Goal: Task Accomplishment & Management: Manage account settings

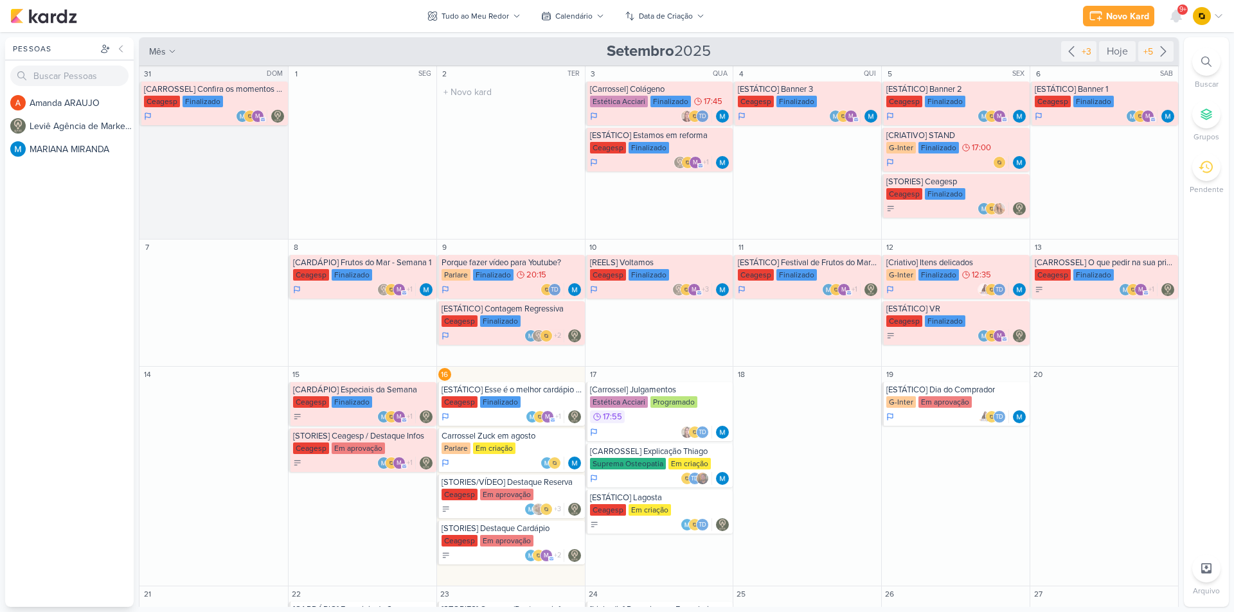
scroll to position [141, 0]
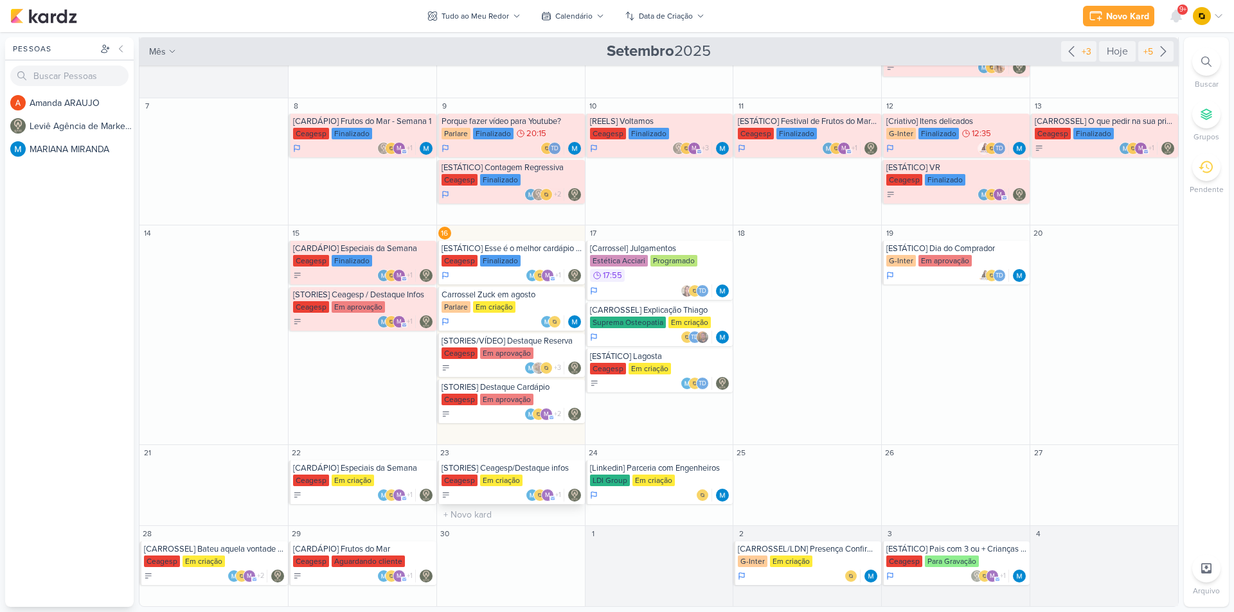
click at [503, 467] on div "[STORIES] Ceagesp/Destaque infos" at bounding box center [511, 468] width 141 height 10
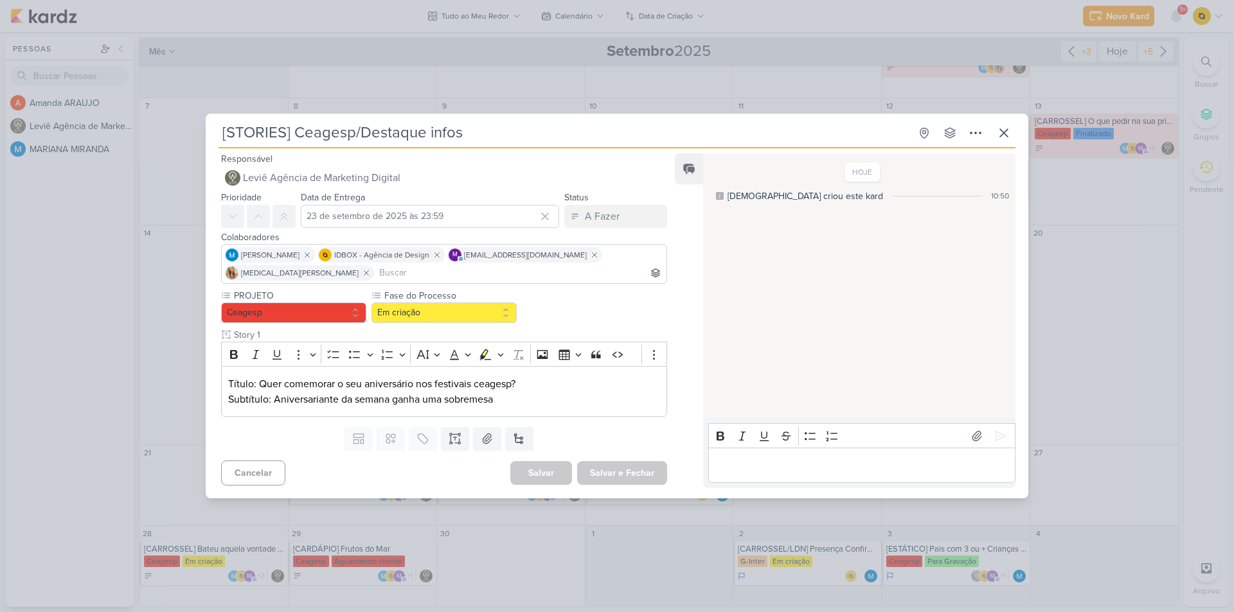
click at [175, 347] on div "[STORIES] Ceagesp/Destaque infos Criado por [DEMOGRAPHIC_DATA]" at bounding box center [617, 306] width 1234 height 612
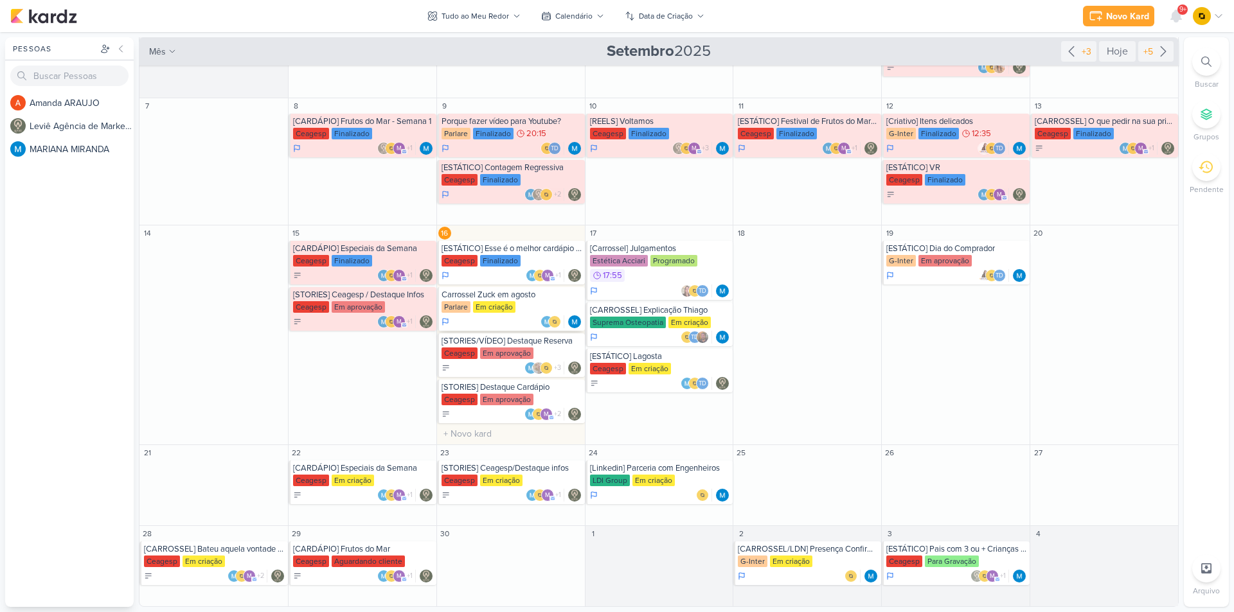
click at [508, 294] on div "Carrossel Zuck em agosto" at bounding box center [511, 295] width 141 height 10
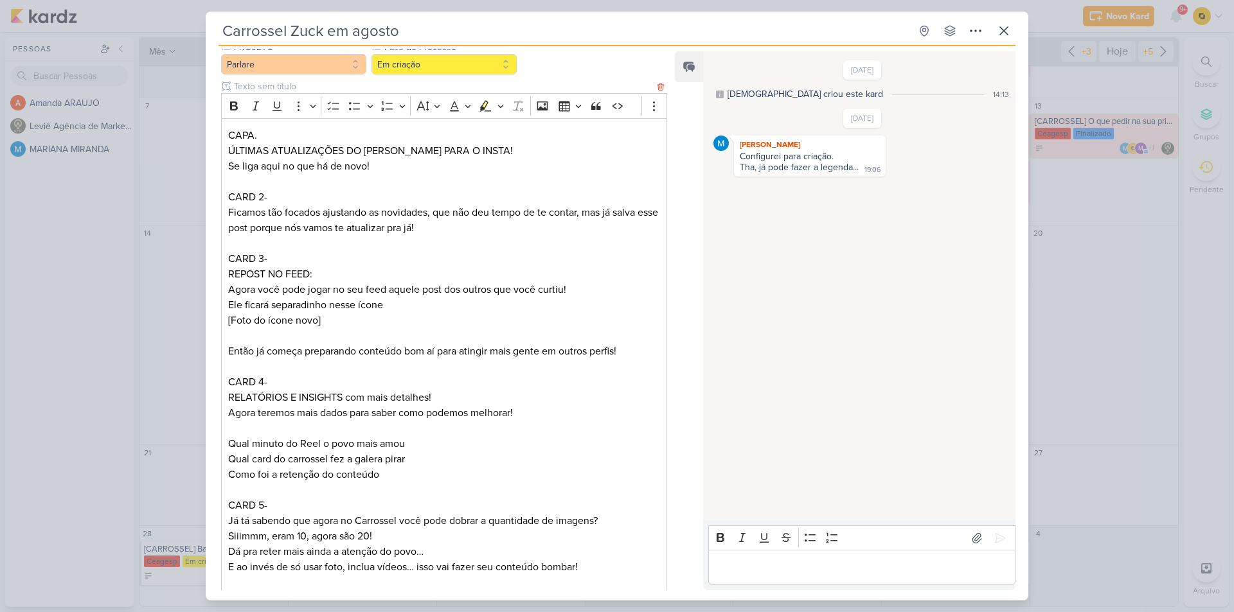
scroll to position [64, 0]
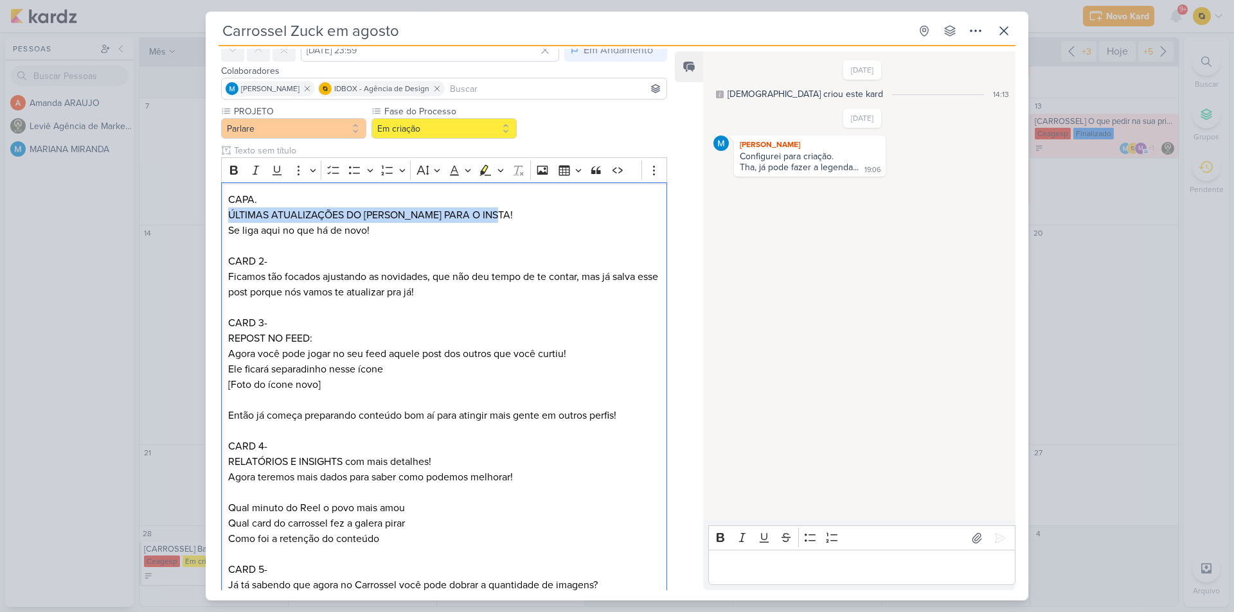
drag, startPoint x: 503, startPoint y: 214, endPoint x: 193, endPoint y: 210, distance: 309.8
click at [193, 210] on div "Carrossel Zuck em agosto Criado por [DEMOGRAPHIC_DATA]" at bounding box center [617, 306] width 1234 height 612
copy p "ÚLTIMAS ATUALIZAÇÕES DO [PERSON_NAME] PARA O INSTA!"
drag, startPoint x: 376, startPoint y: 234, endPoint x: 215, endPoint y: 236, distance: 161.3
click at [215, 236] on div "PROJETO [GEOGRAPHIC_DATA] Fase do Processo" at bounding box center [439, 604] width 467 height 999
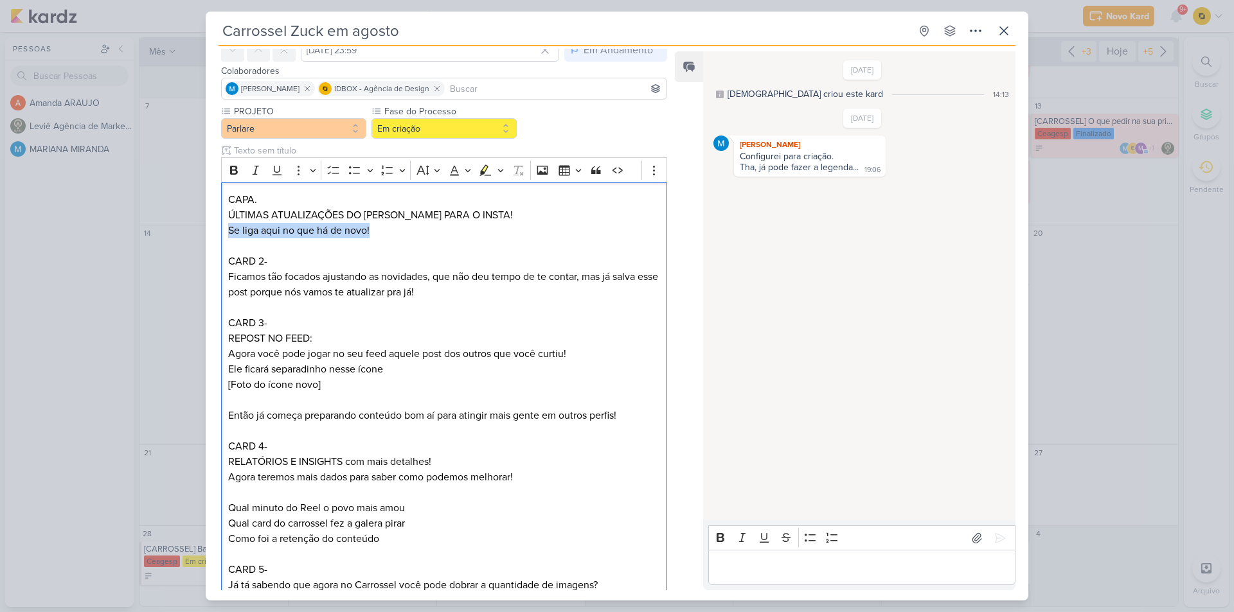
copy p "Se liga aqui no que há de novo!"
drag, startPoint x: 226, startPoint y: 272, endPoint x: 312, endPoint y: 272, distance: 85.5
click at [312, 272] on div "CAPA. ÚLTIMAS ATUALIZAÇÕES DO TITIO ZUCK PARA O INSTA! Se liga aqui no que há d…" at bounding box center [444, 485] width 446 height 606
click at [247, 274] on p "Ficamos tão focados ajustando as novidades, que não deu tempo de te contar, mas…" at bounding box center [444, 284] width 432 height 31
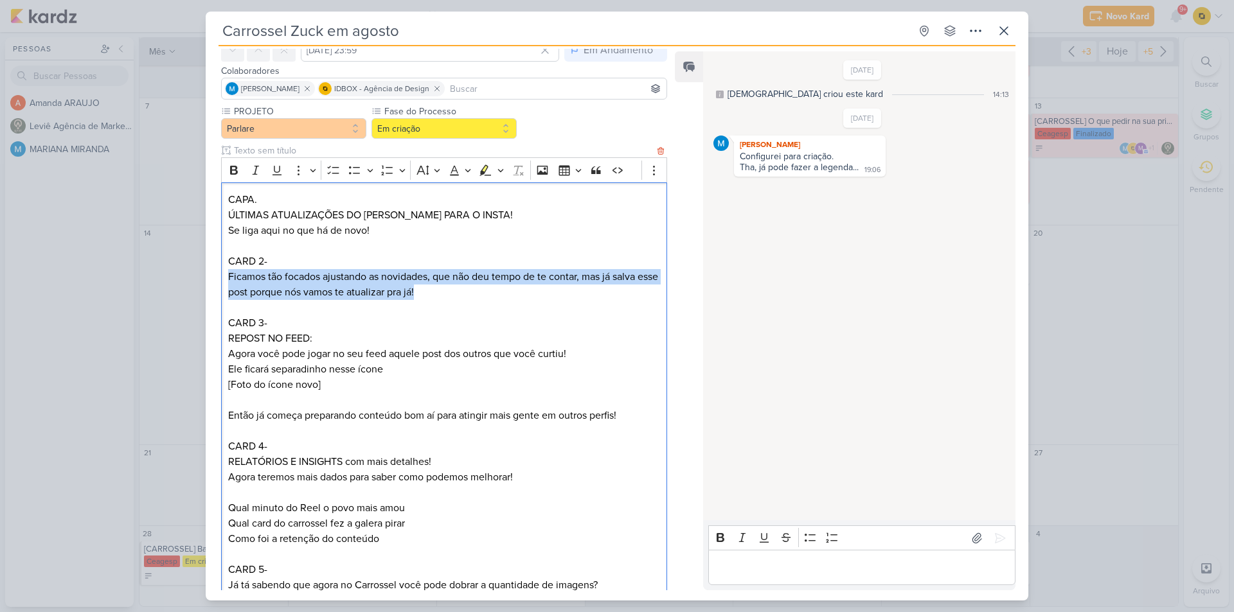
drag, startPoint x: 226, startPoint y: 277, endPoint x: 456, endPoint y: 289, distance: 229.7
click at [456, 289] on div "CAPA. ÚLTIMAS ATUALIZAÇÕES DO TITIO ZUCK PARA O INSTA! Se liga aqui no que há d…" at bounding box center [444, 485] width 446 height 606
copy p "Ficamos tão focados ajustando as novidades, que não deu tempo de te contar, mas…"
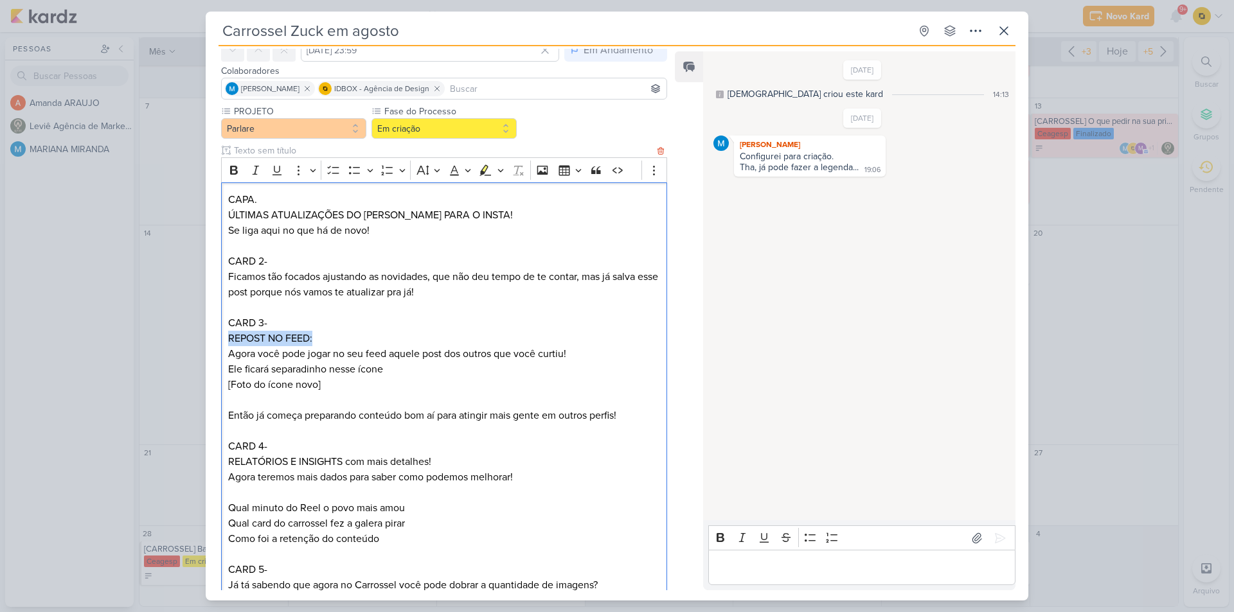
drag, startPoint x: 329, startPoint y: 336, endPoint x: 222, endPoint y: 337, distance: 107.3
click at [222, 337] on div "CAPA. ÚLTIMAS ATUALIZAÇÕES DO TITIO ZUCK PARA O INSTA! Se liga aqui no que há d…" at bounding box center [444, 485] width 446 height 606
copy p "REPOST NO FEED:"
drag, startPoint x: 225, startPoint y: 354, endPoint x: 387, endPoint y: 365, distance: 162.9
click at [387, 365] on div "CAPA. ÚLTIMAS ATUALIZAÇÕES DO TITIO ZUCK PARA O INSTA! Se liga aqui no que há d…" at bounding box center [444, 485] width 446 height 606
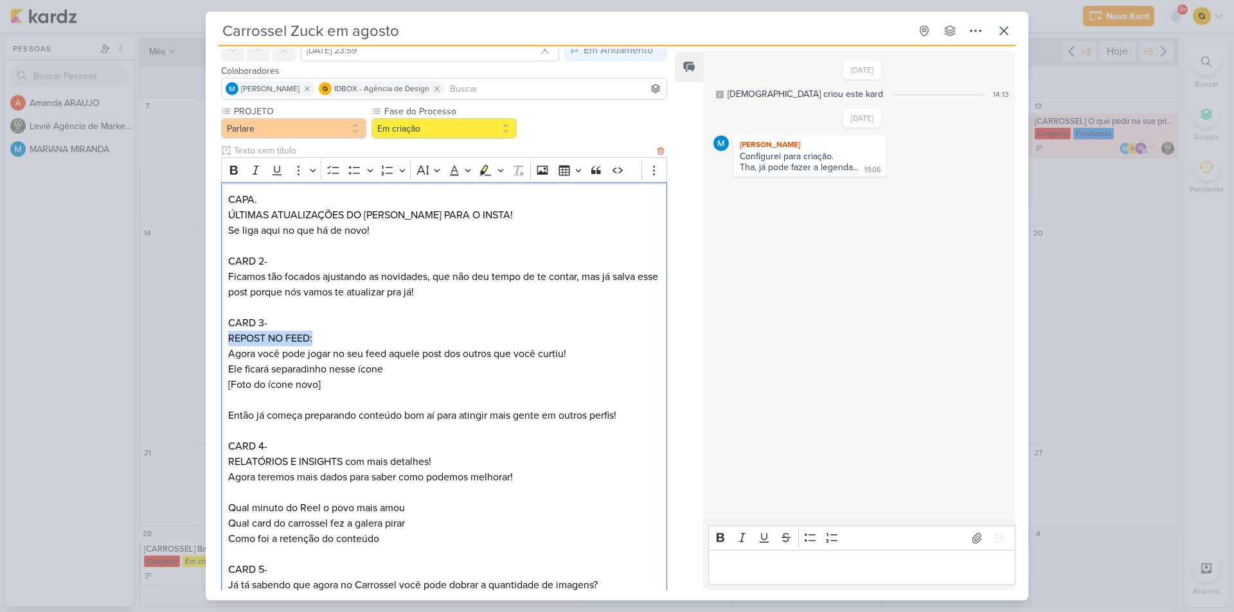
click at [387, 365] on p "REPOST NO FEED: Agora você pode jogar no seu feed aquele post dos outros que vo…" at bounding box center [444, 362] width 432 height 62
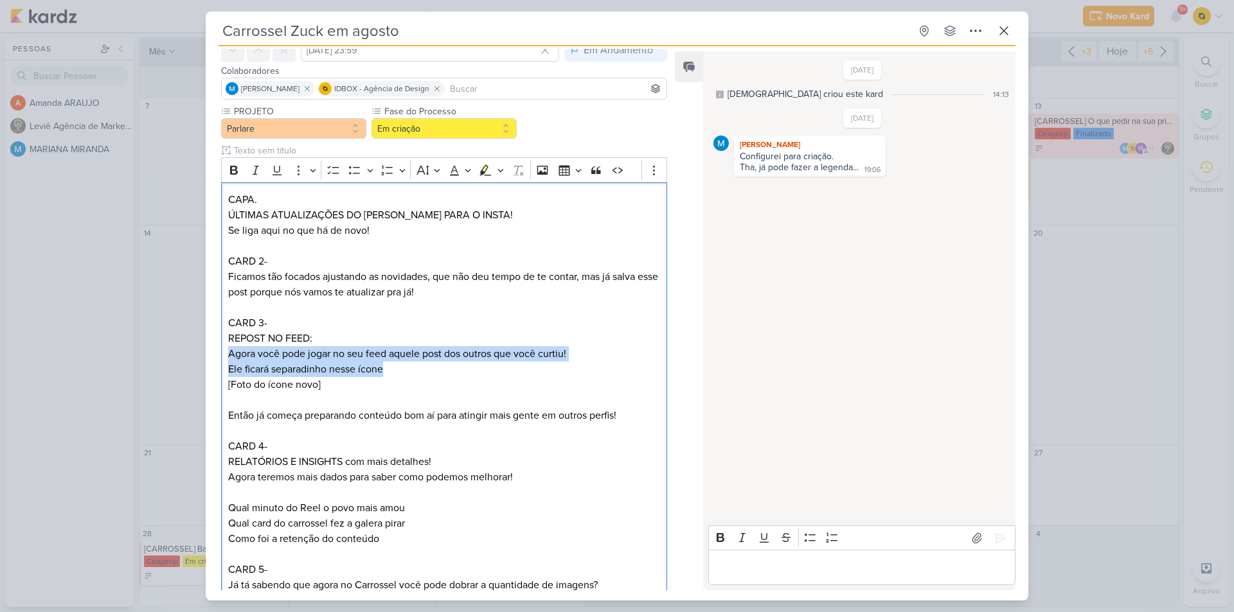
drag, startPoint x: 384, startPoint y: 366, endPoint x: 204, endPoint y: 351, distance: 180.5
click at [204, 351] on div "Carrossel Zuck em agosto Criado por [DEMOGRAPHIC_DATA]" at bounding box center [617, 306] width 1234 height 612
copy p "Agora você pode jogar no seu feed aquele post dos outros que você curtiu! Ele f…"
click at [266, 417] on p "Então já começa preparando conteúdo bom aí para atingir mais gente em outros pe…" at bounding box center [444, 415] width 432 height 15
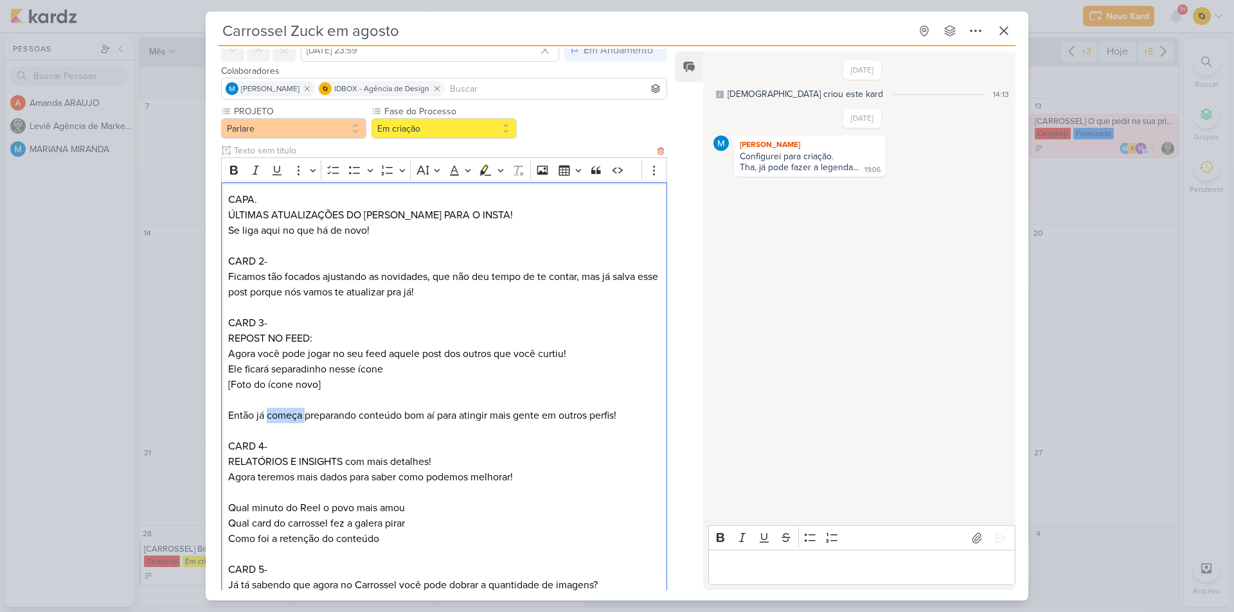
click at [266, 417] on p "Então já começa preparando conteúdo bom aí para atingir mais gente em outros pe…" at bounding box center [444, 415] width 432 height 15
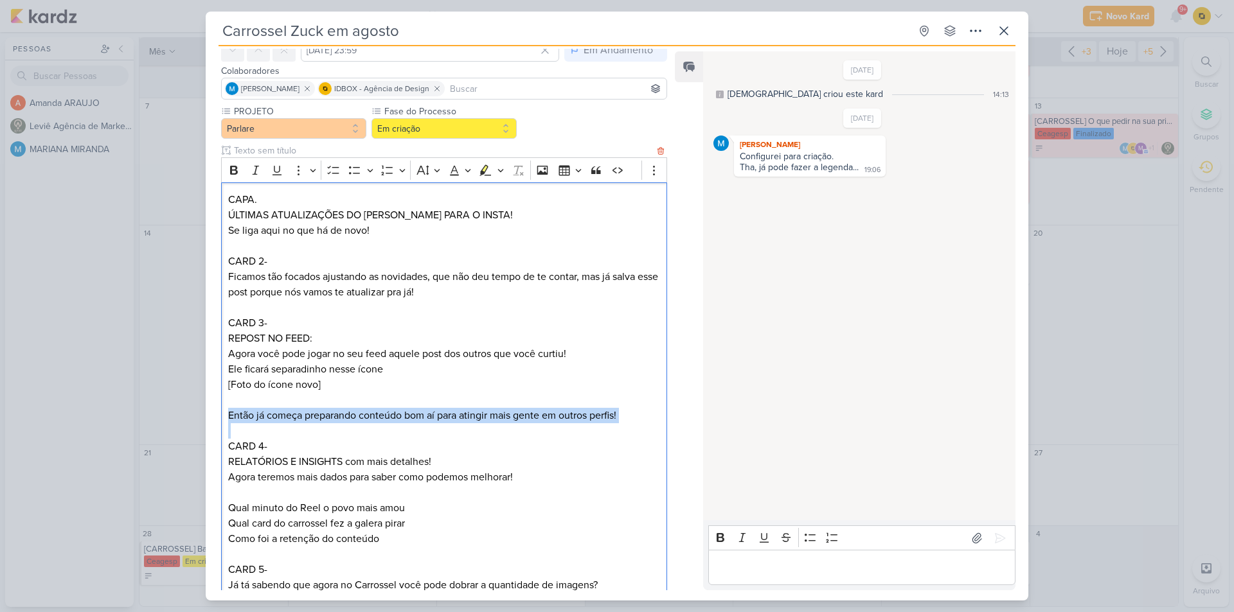
click at [266, 417] on p "Então já começa preparando conteúdo bom aí para atingir mais gente em outros pe…" at bounding box center [444, 415] width 432 height 15
copy p "Então já começa preparando conteúdo bom aí para atingir mais gente em outros pe…"
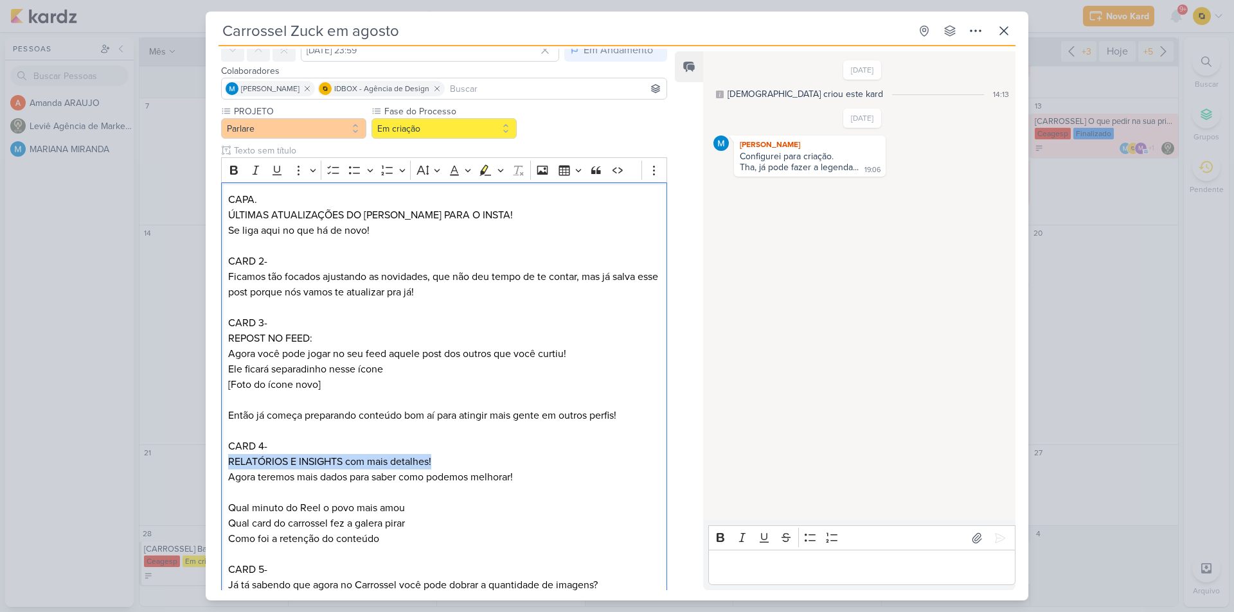
drag, startPoint x: 448, startPoint y: 459, endPoint x: 218, endPoint y: 458, distance: 230.1
click at [218, 458] on div "PROJETO [GEOGRAPHIC_DATA] Fase do Processo" at bounding box center [439, 604] width 467 height 999
copy p "RELATÓRIOS E INSIGHTS com mais detalhes!"
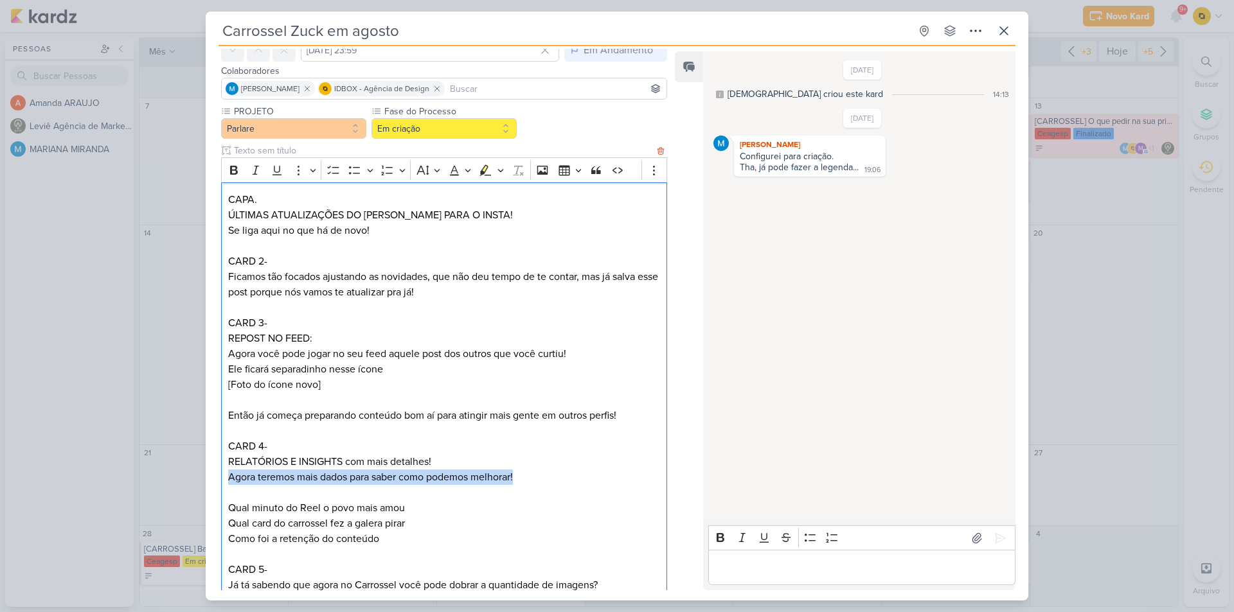
drag, startPoint x: 224, startPoint y: 474, endPoint x: 526, endPoint y: 479, distance: 302.7
click at [526, 479] on div "CAPA. ÚLTIMAS ATUALIZAÇÕES DO TITIO ZUCK PARA O INSTA! Se liga aqui no que há d…" at bounding box center [444, 485] width 446 height 606
copy p "Agora teremos mais dados para saber como podemos melhorar!"
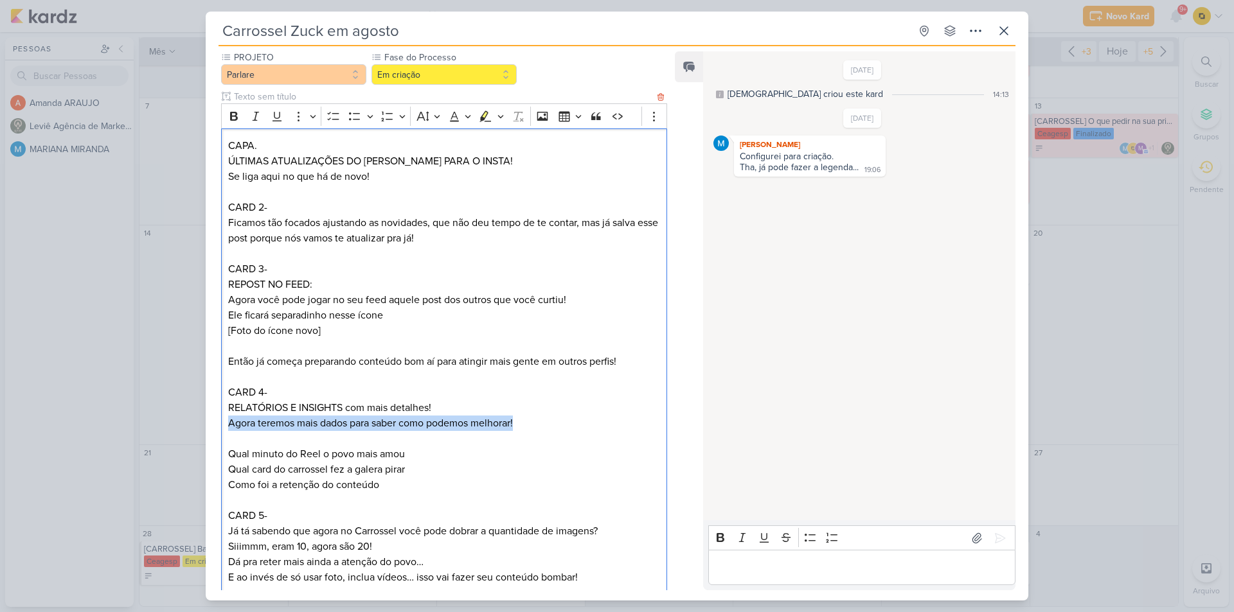
scroll to position [193, 0]
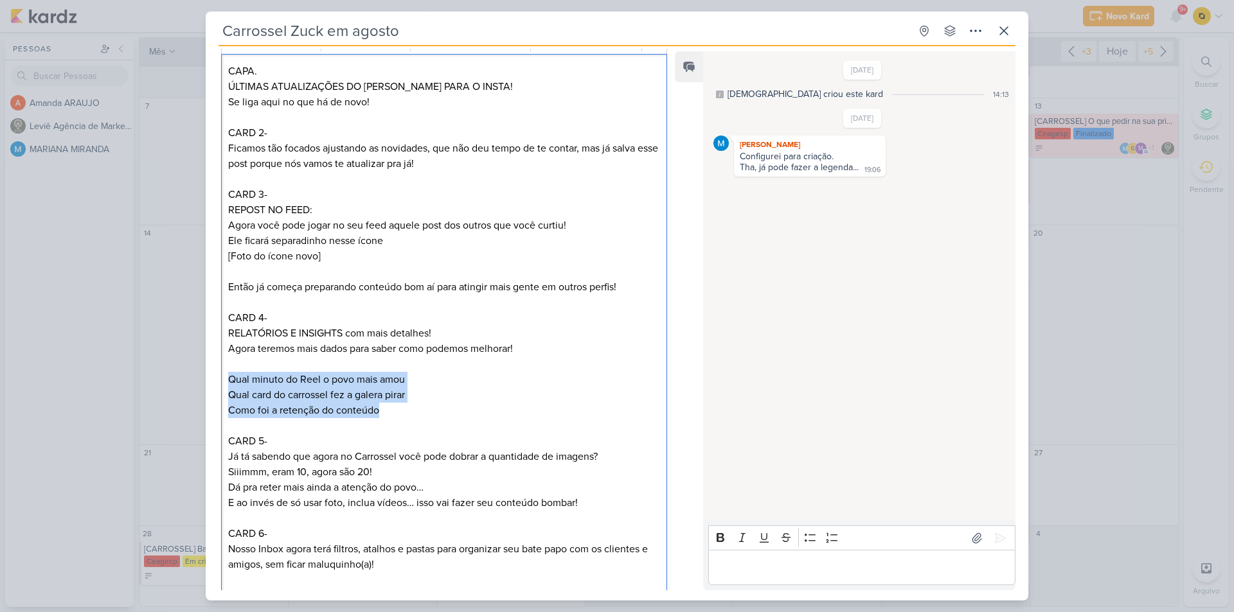
drag, startPoint x: 384, startPoint y: 409, endPoint x: 227, endPoint y: 373, distance: 160.7
click at [227, 373] on div "CAPA. ÚLTIMAS ATUALIZAÇÕES DO TITIO ZUCK PARA O INSTA! Se liga aqui no que há d…" at bounding box center [444, 357] width 446 height 606
copy div "Qual minuto do Reel o povo mais amou Qual card do carrossel fez a galera pirar …"
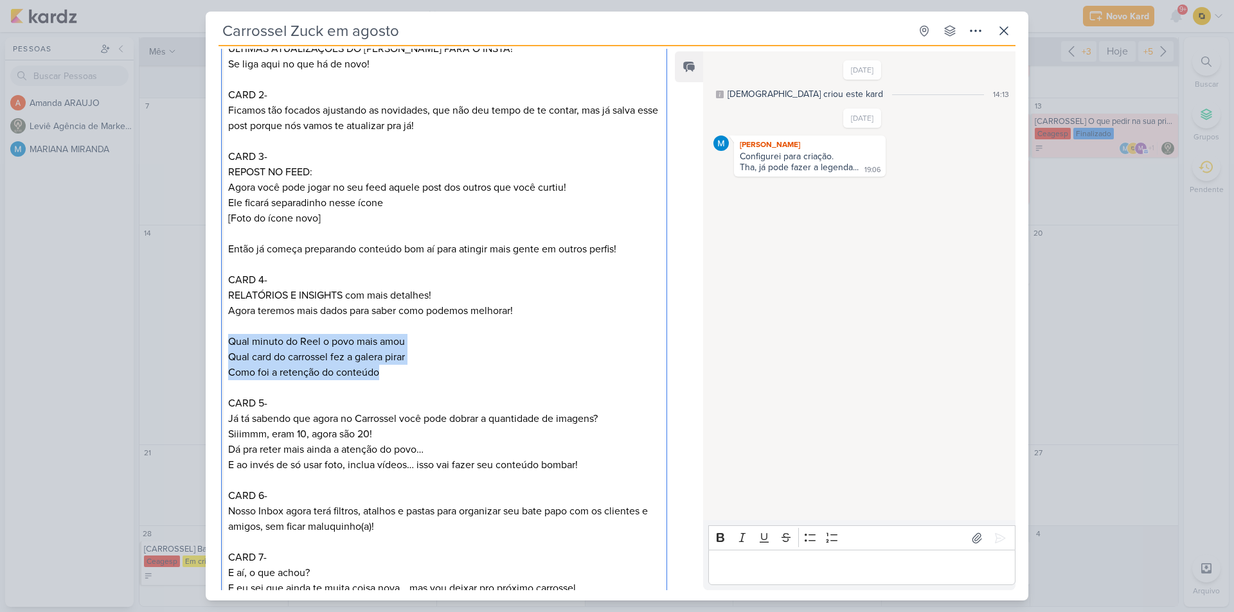
scroll to position [257, 0]
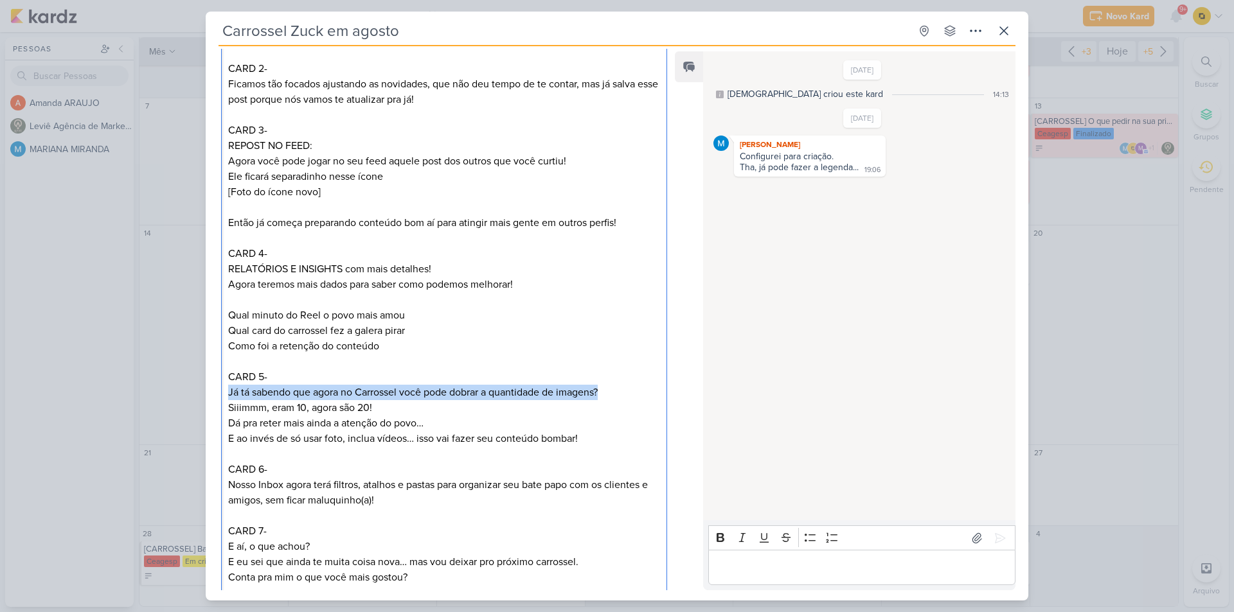
drag, startPoint x: 230, startPoint y: 395, endPoint x: 603, endPoint y: 389, distance: 372.7
click at [603, 389] on p "Já tá sabendo que agora no Carrossel você pode dobrar a quantidade de imagens? …" at bounding box center [444, 400] width 432 height 31
copy p "Já tá sabendo que agora no Carrossel você pode dobrar a quantidade de imagens?"
click at [450, 387] on p "Já tá sabendo que agora no Carrossel você pode dobrar a quantidade de imagens? …" at bounding box center [444, 400] width 432 height 31
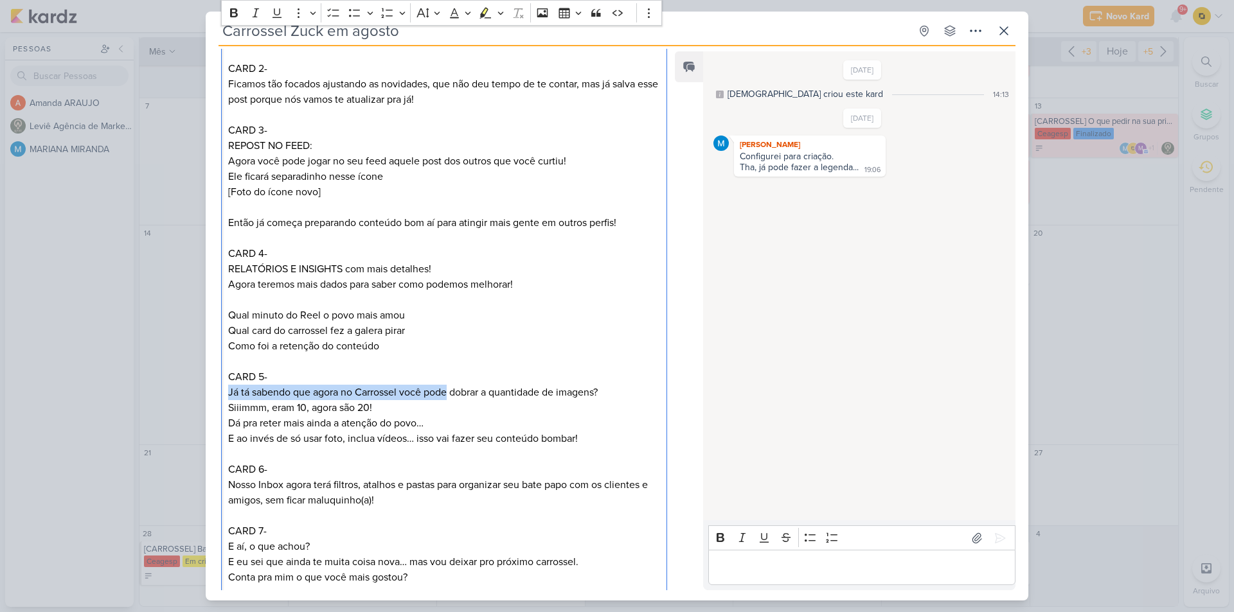
drag, startPoint x: 451, startPoint y: 386, endPoint x: 229, endPoint y: 395, distance: 222.5
click at [229, 395] on p "Já tá sabendo que agora no Carrossel você pode dobrar a quantidade de imagens? …" at bounding box center [444, 400] width 432 height 31
drag, startPoint x: 454, startPoint y: 389, endPoint x: 604, endPoint y: 386, distance: 149.8
click at [604, 386] on p "Já tá sabendo que agora no Carrossel você pode dobrar a quantidade de imagens? …" at bounding box center [444, 400] width 432 height 31
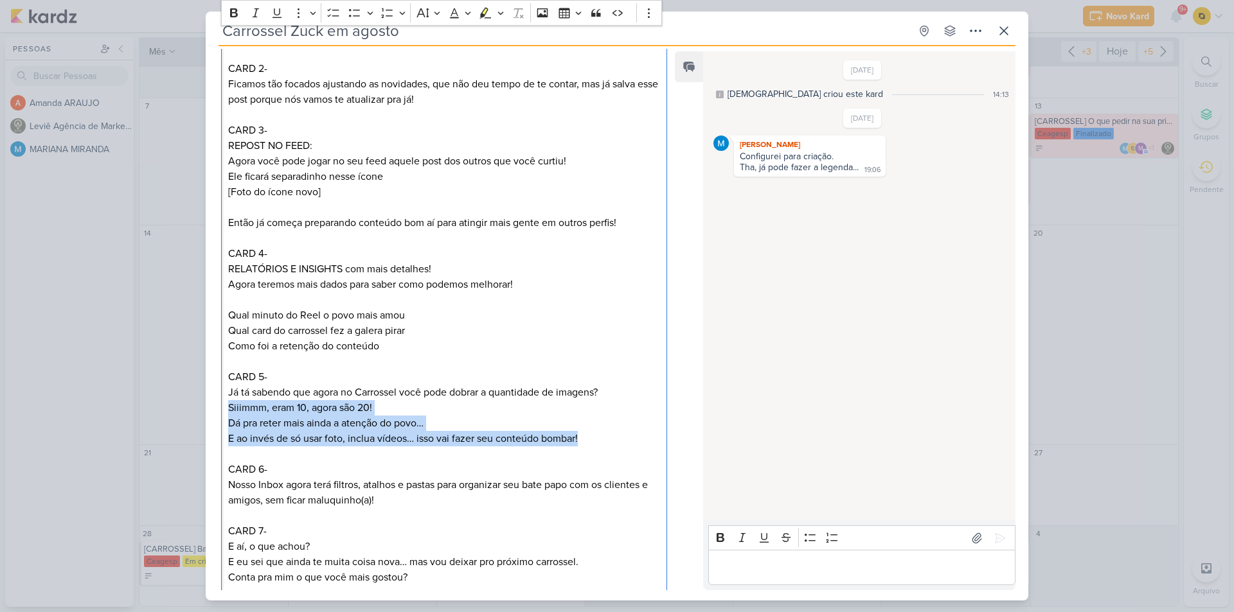
drag, startPoint x: 226, startPoint y: 404, endPoint x: 597, endPoint y: 441, distance: 373.2
click at [597, 441] on div "CAPA. ÚLTIMAS ATUALIZAÇÕES DO TITIO ZUCK PARA O INSTA! Se liga aqui no que há d…" at bounding box center [444, 293] width 446 height 606
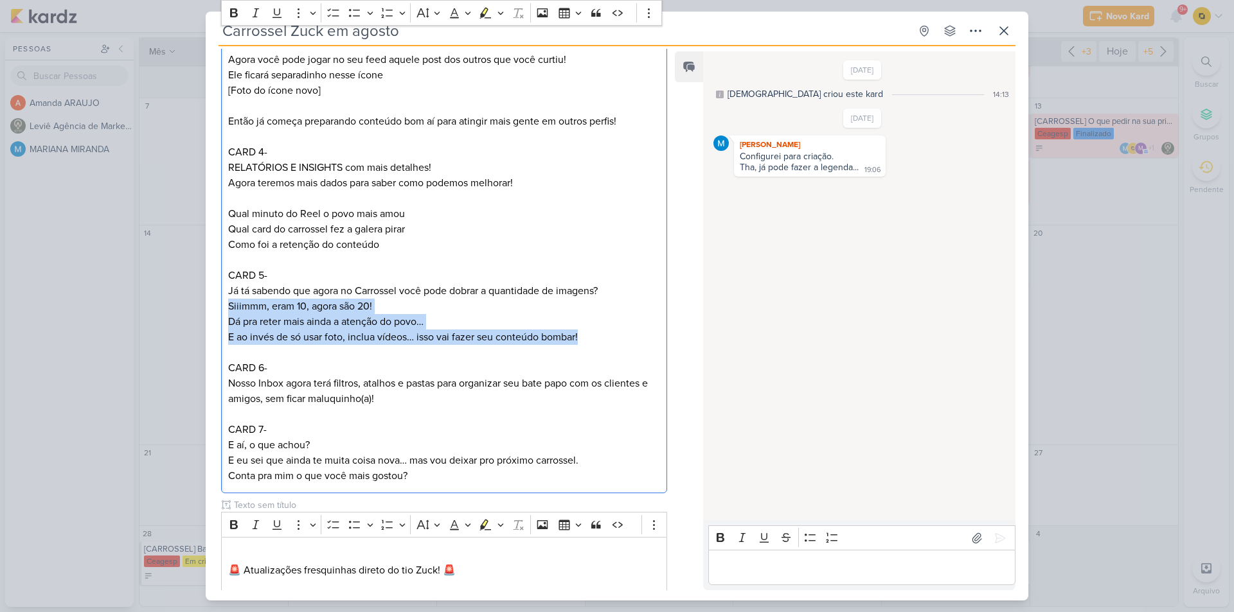
scroll to position [450, 0]
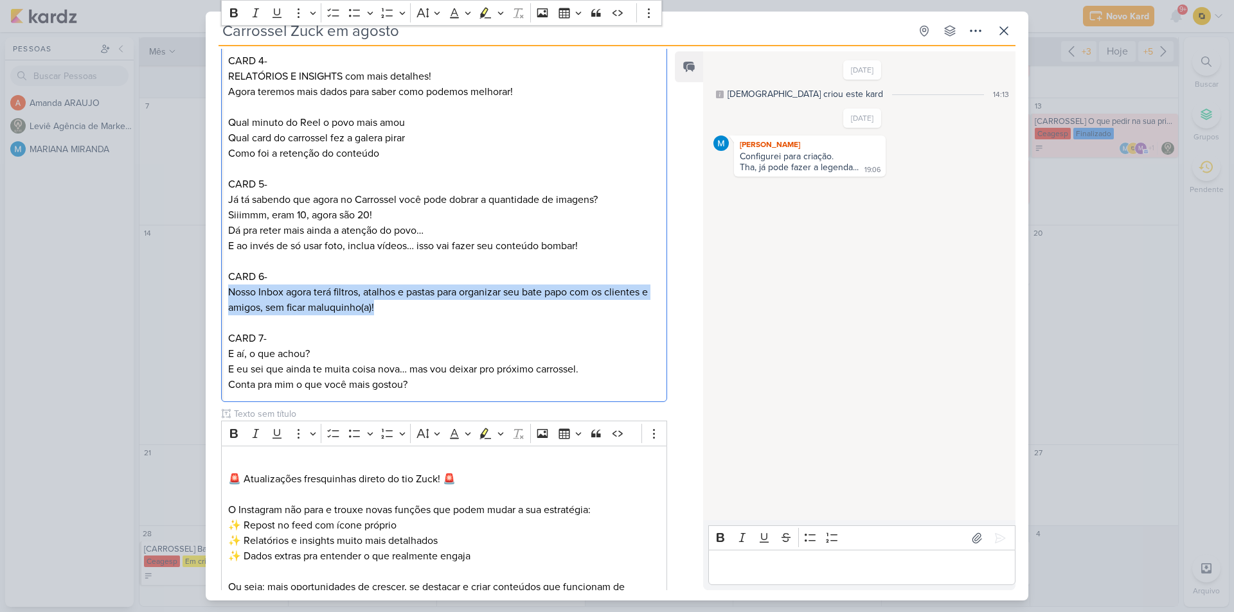
drag, startPoint x: 226, startPoint y: 292, endPoint x: 380, endPoint y: 307, distance: 155.0
click at [380, 307] on div "CAPA. ÚLTIMAS ATUALIZAÇÕES DO TITIO ZUCK PARA O INSTA! Se liga aqui no que há d…" at bounding box center [444, 100] width 446 height 606
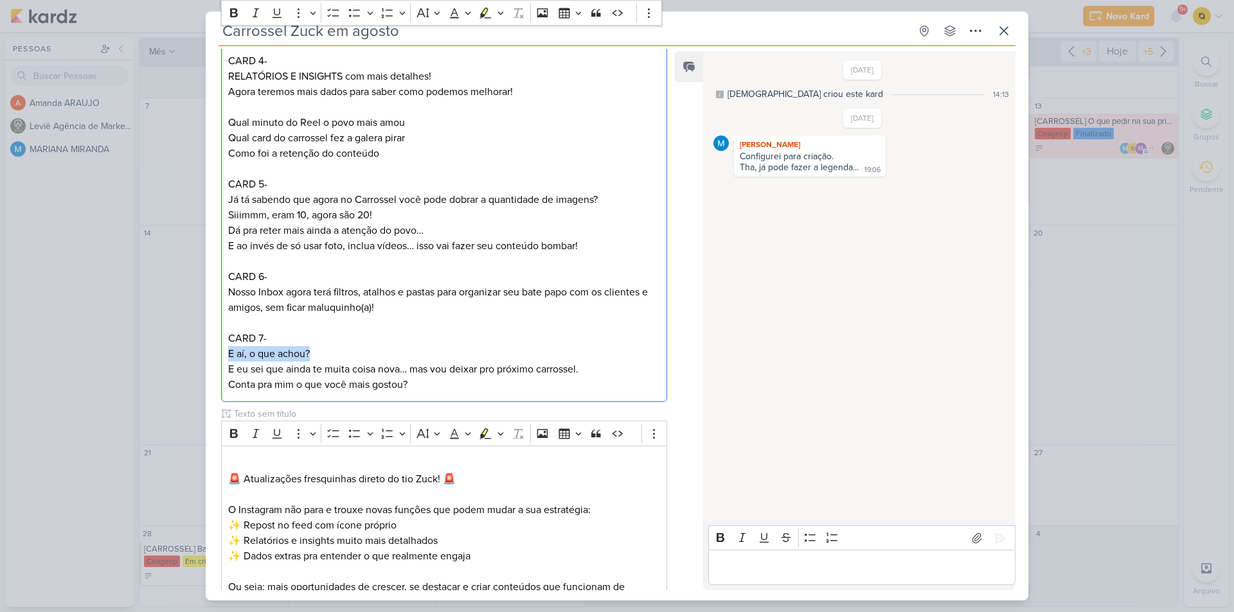
drag, startPoint x: 315, startPoint y: 348, endPoint x: 223, endPoint y: 350, distance: 91.9
click at [223, 350] on div "CAPA. ÚLTIMAS ATUALIZAÇÕES DO TITIO ZUCK PARA O INSTA! Se liga aqui no que há d…" at bounding box center [444, 100] width 446 height 606
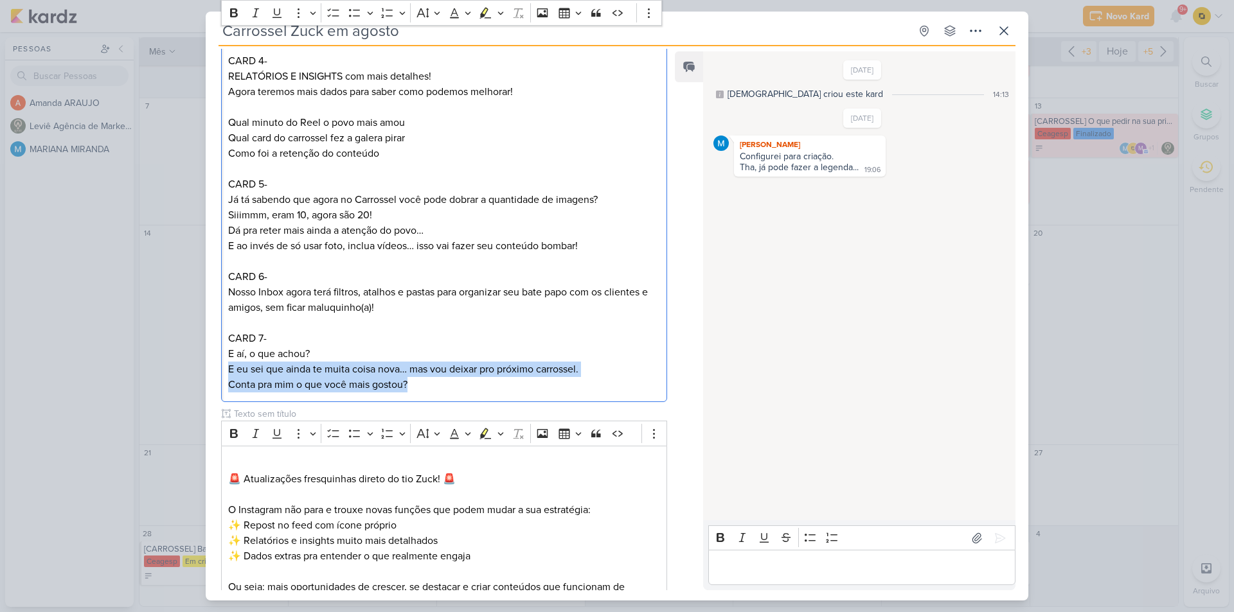
drag, startPoint x: 226, startPoint y: 369, endPoint x: 433, endPoint y: 382, distance: 207.3
click at [433, 382] on div "CAPA. ÚLTIMAS ATUALIZAÇÕES DO TITIO ZUCK PARA O INSTA! Se liga aqui no que há d…" at bounding box center [444, 100] width 446 height 606
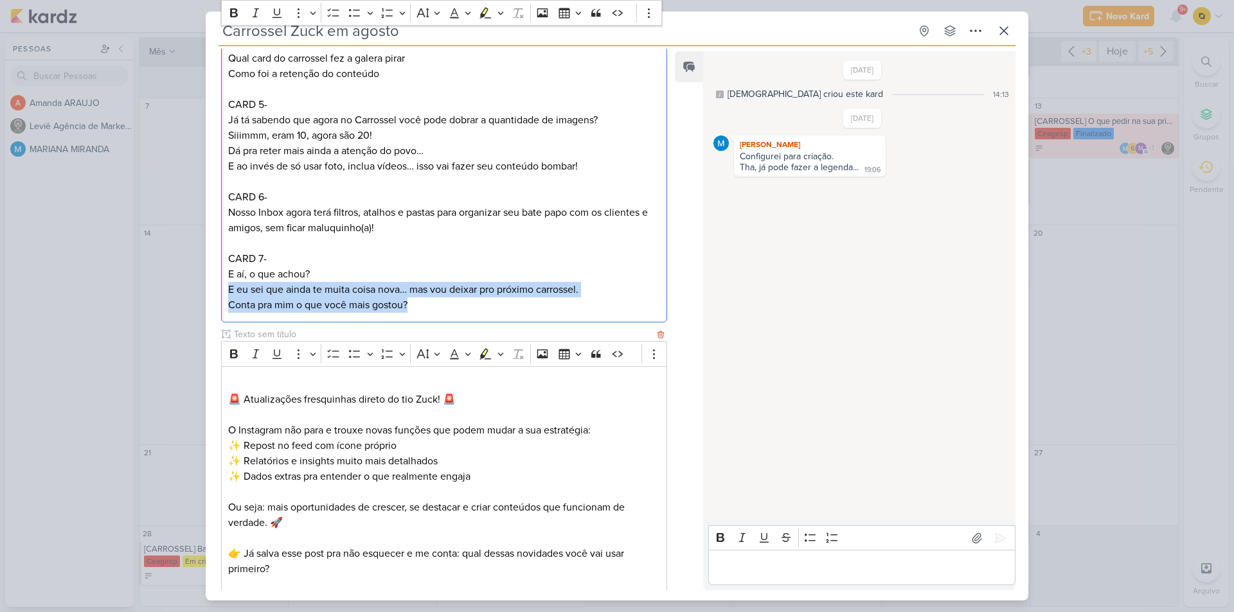
scroll to position [643, 0]
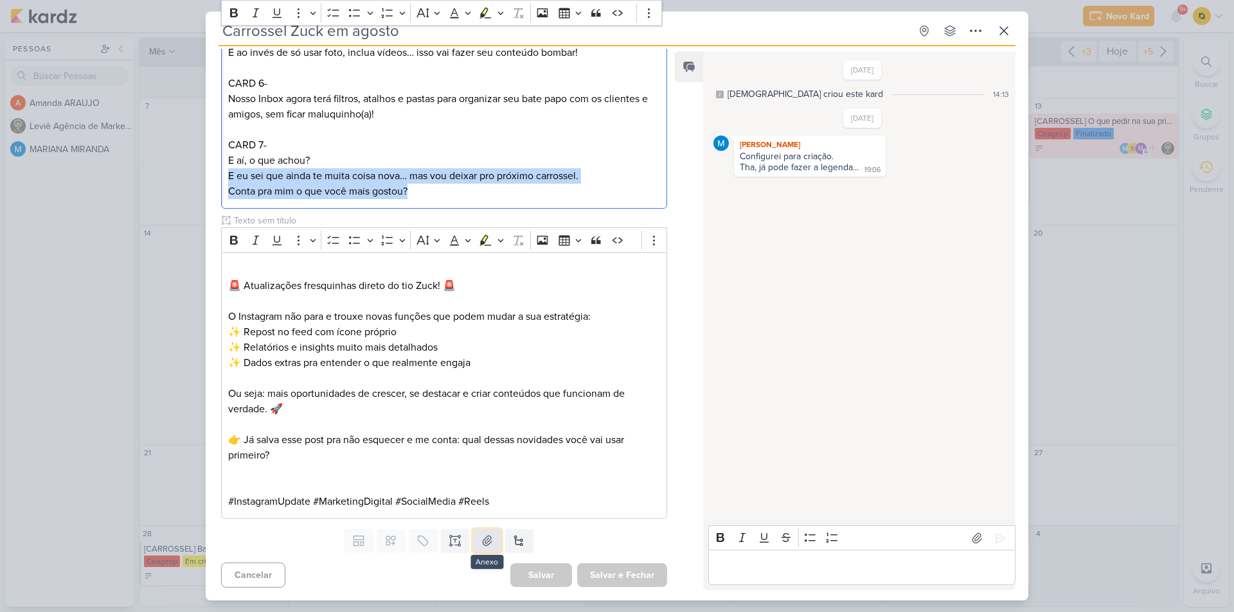
click at [481, 543] on icon at bounding box center [487, 541] width 13 height 13
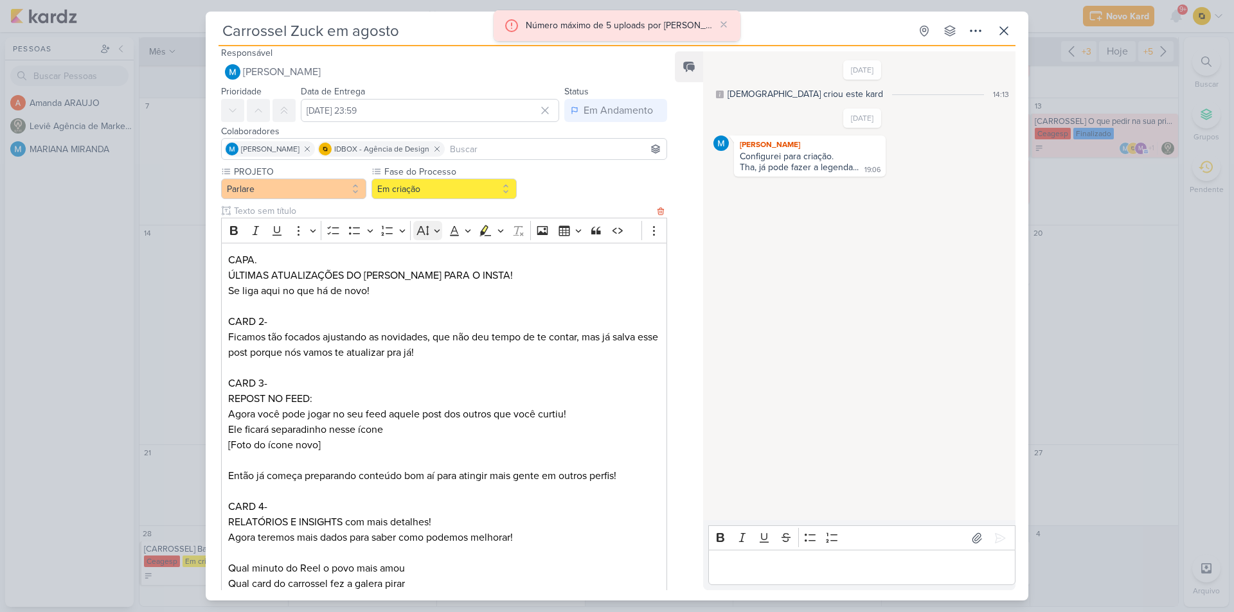
scroll to position [0, 0]
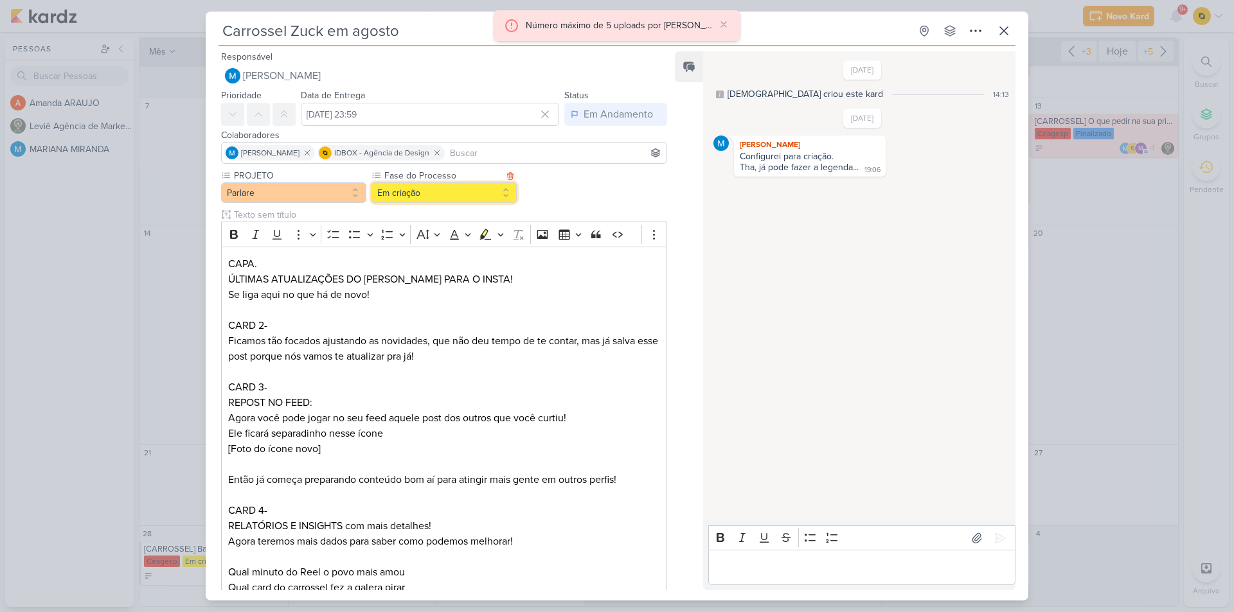
click at [448, 192] on button "Em criação" at bounding box center [443, 192] width 145 height 21
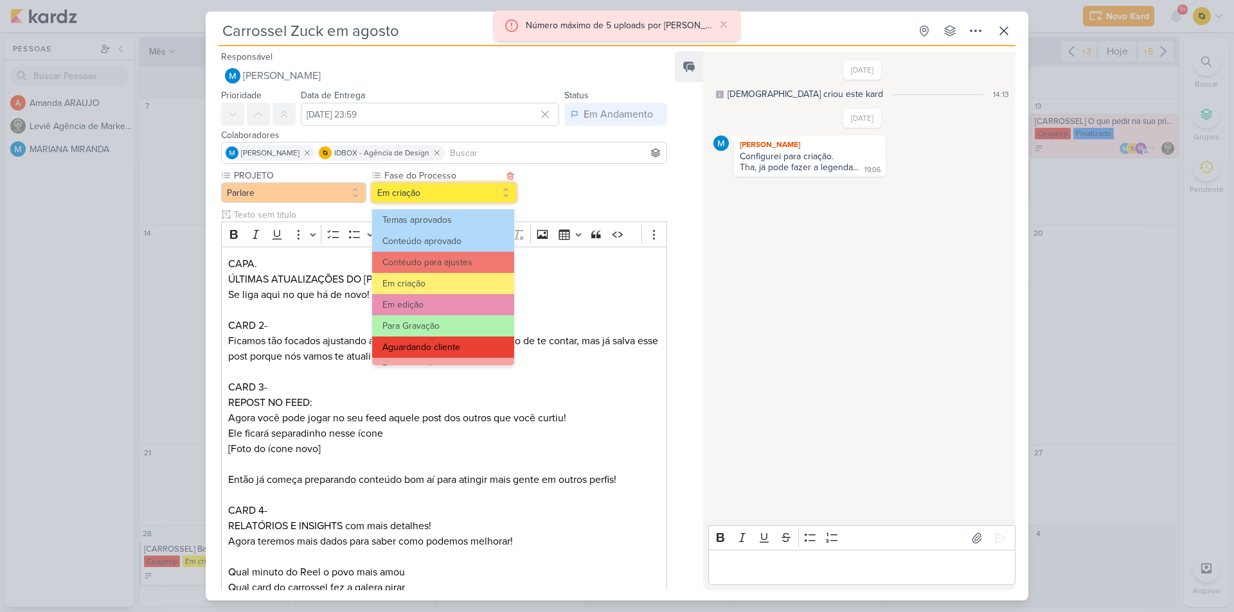
scroll to position [124, 0]
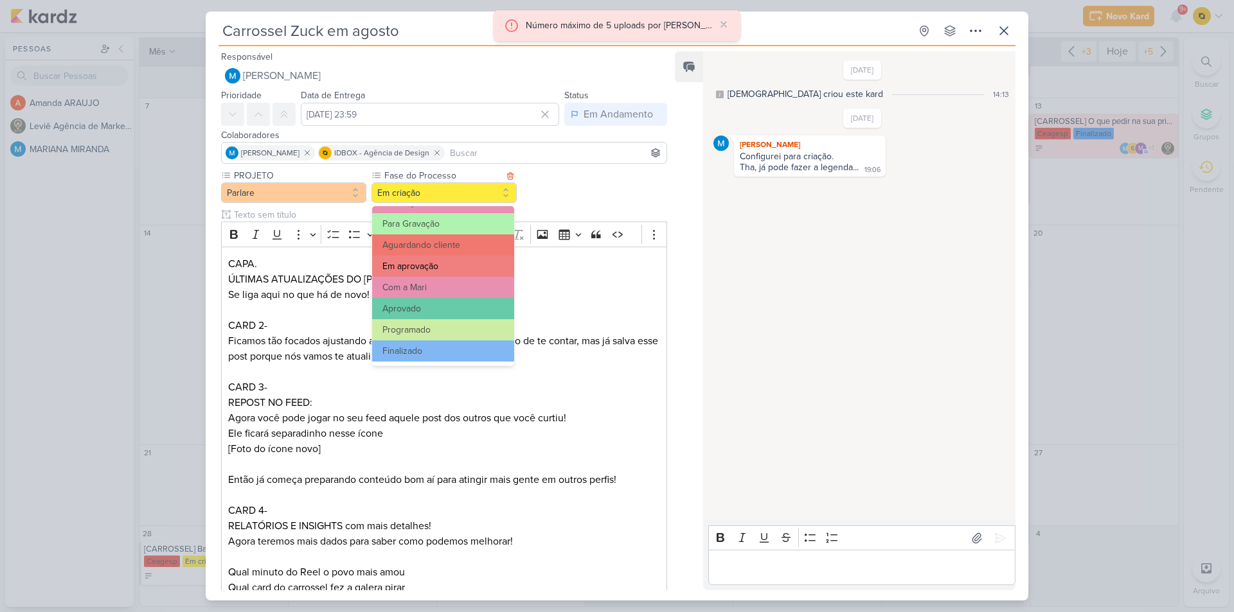
click at [443, 268] on button "Em aprovação" at bounding box center [443, 266] width 142 height 21
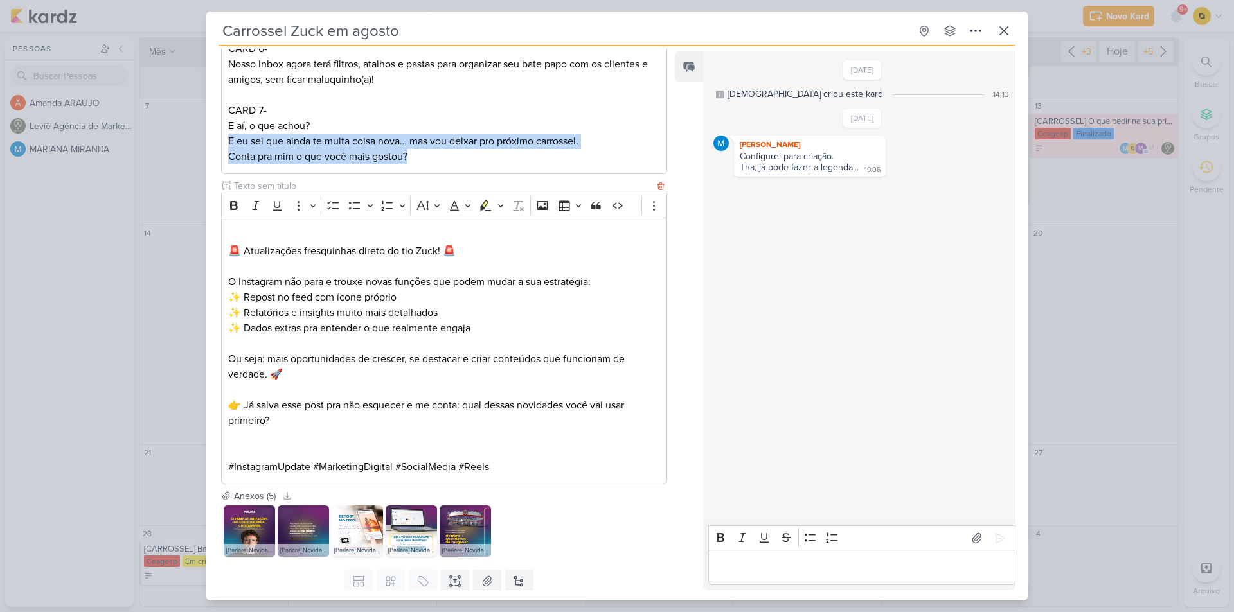
scroll to position [718, 0]
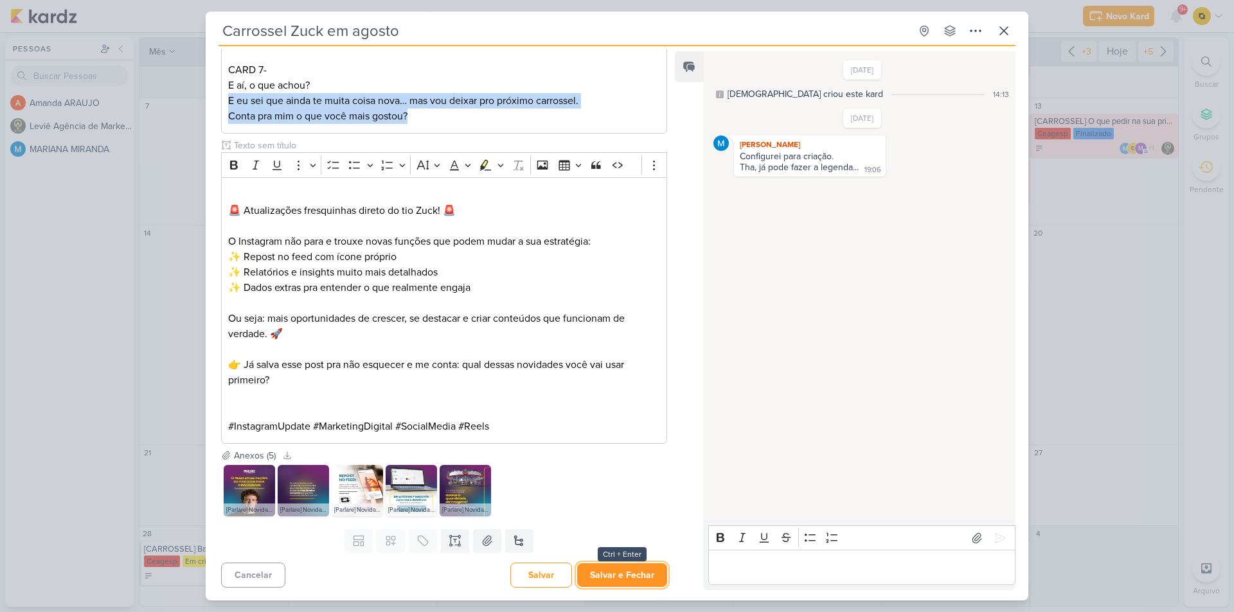
click at [601, 572] on button "Salvar e Fechar" at bounding box center [622, 576] width 90 height 24
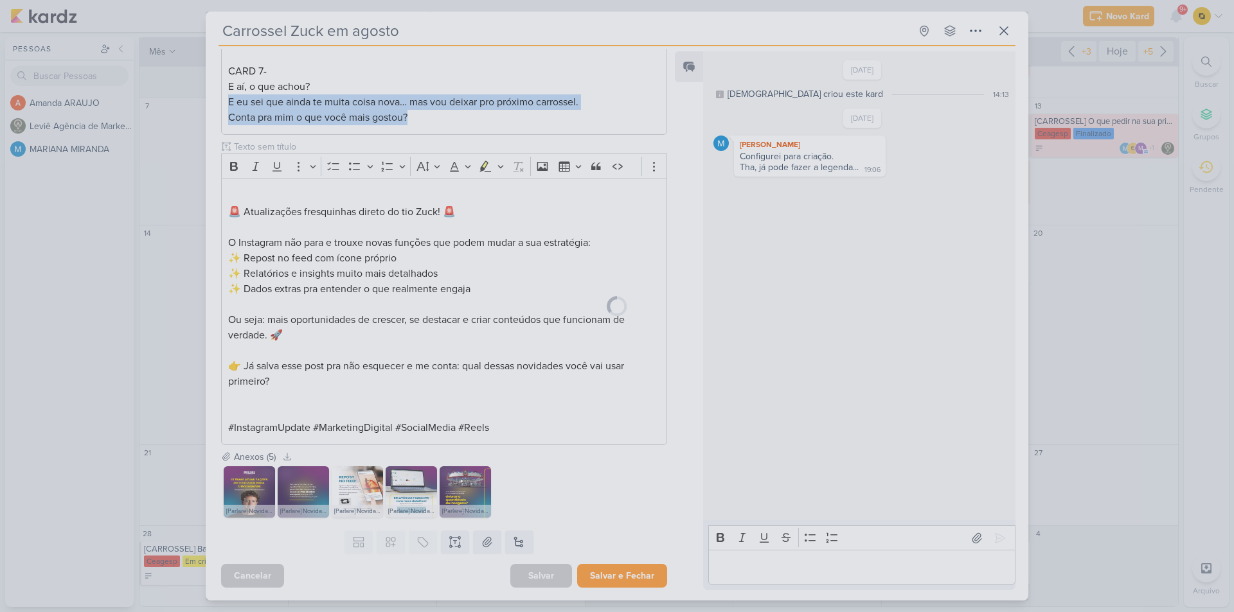
scroll to position [717, 0]
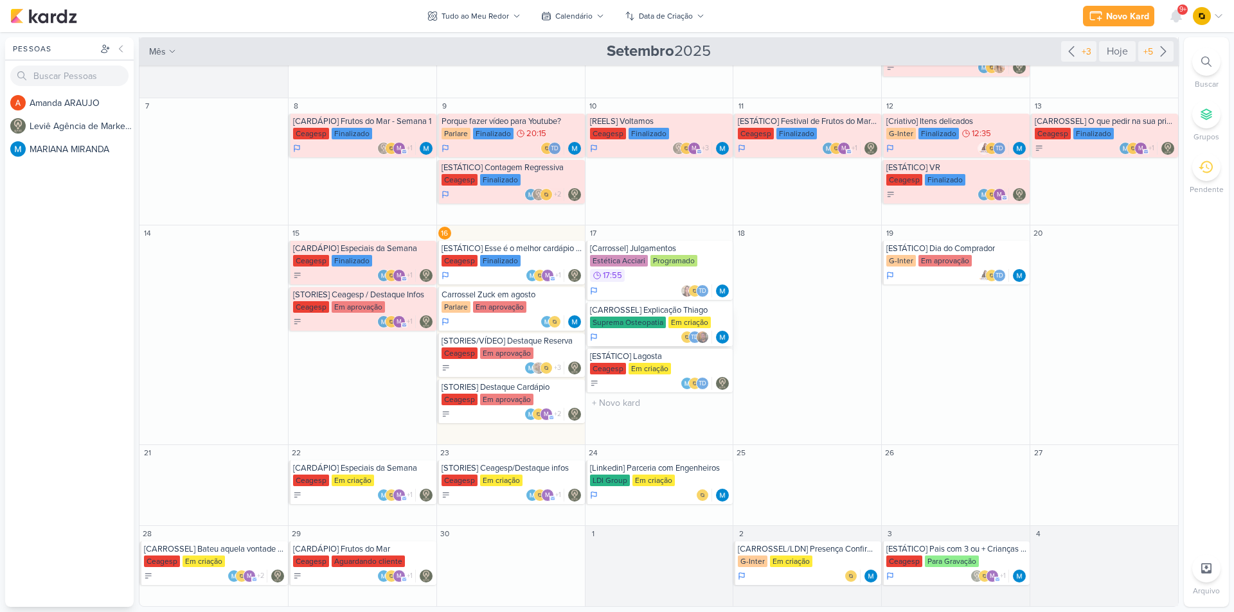
click at [648, 308] on div "[CARROSSEL] Explicação Thiago" at bounding box center [660, 310] width 141 height 10
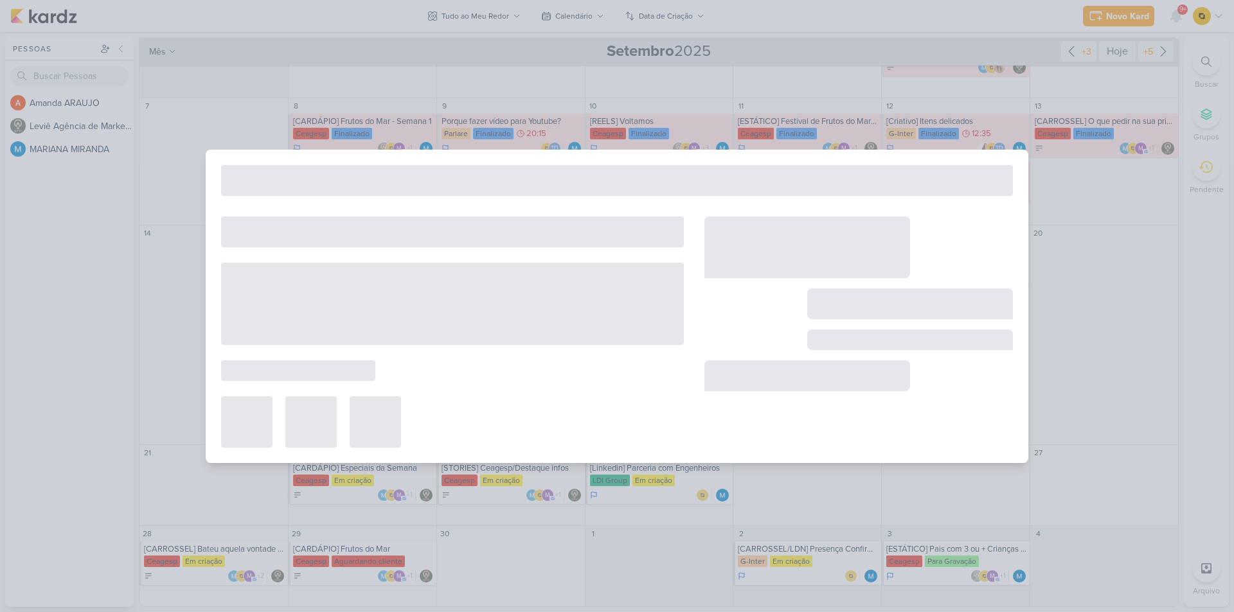
type input "[CARROSSEL] Explicação Thiago"
type input "17 de setembro de 2025 às 23:59"
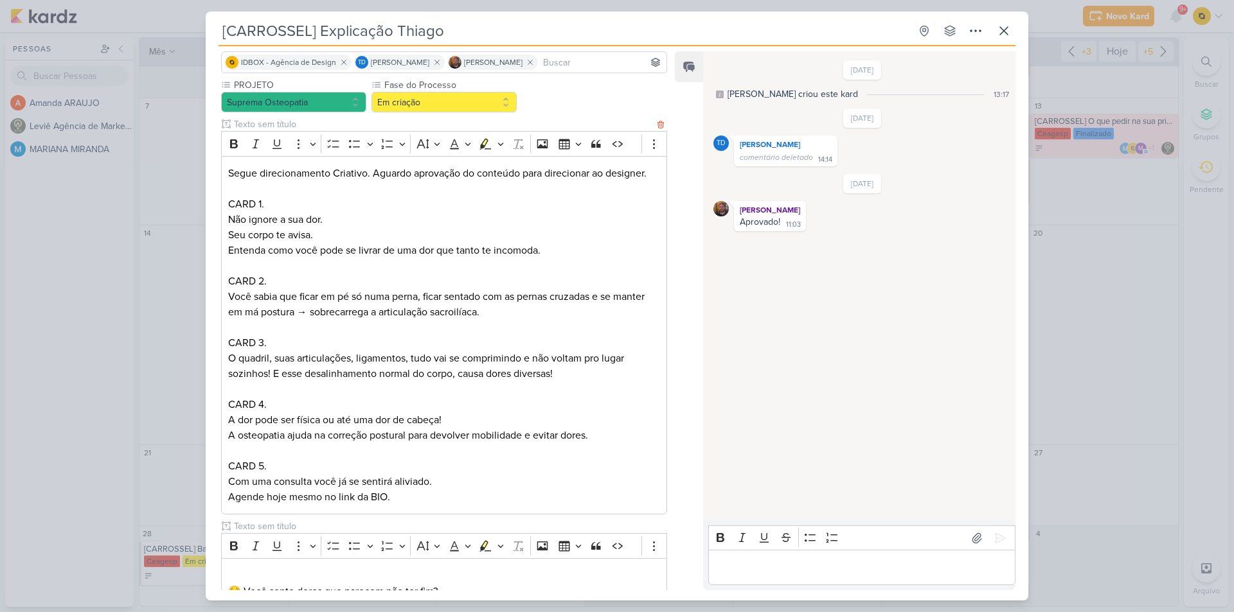
scroll to position [64, 0]
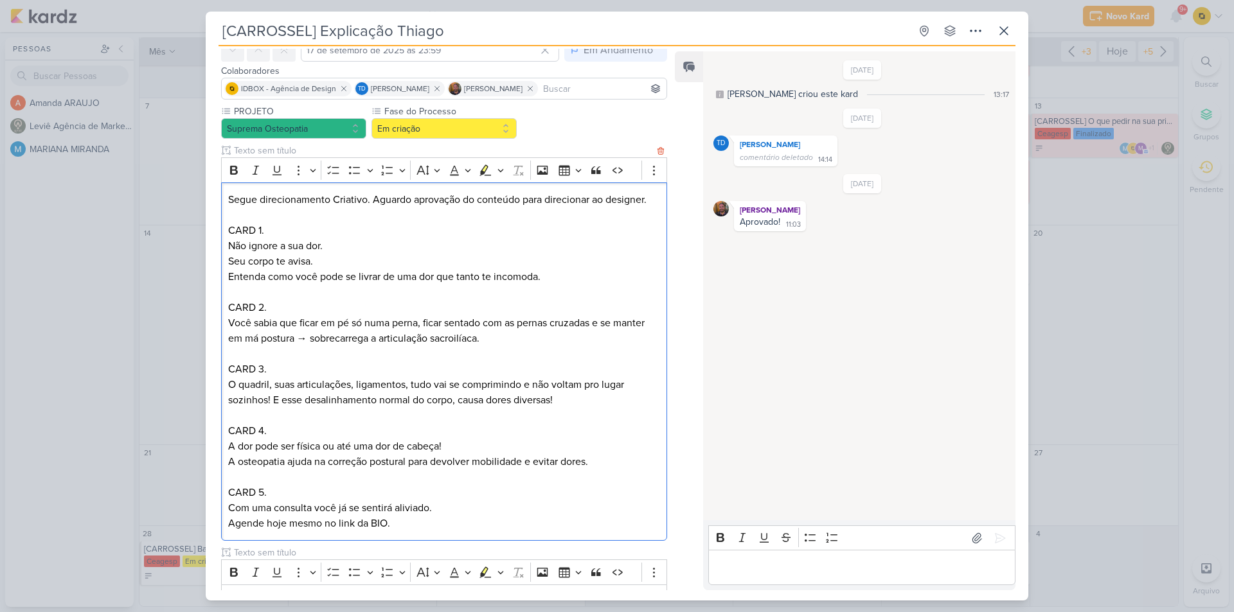
click at [229, 321] on p "Você sabia que ficar em pé só numa perna, ficar sentado com as pernas cruzadas …" at bounding box center [444, 331] width 432 height 31
drag, startPoint x: 326, startPoint y: 258, endPoint x: 222, endPoint y: 243, distance: 105.2
click at [222, 243] on div "Segue direcionamento Criativo. Aguardo aprovação do conteúdo para direcionar ao…" at bounding box center [444, 361] width 446 height 359
drag, startPoint x: 229, startPoint y: 278, endPoint x: 557, endPoint y: 274, distance: 328.4
click at [557, 274] on p "Entenda como você pode se livrar de uma dor que tanto te incomoda." at bounding box center [444, 276] width 432 height 15
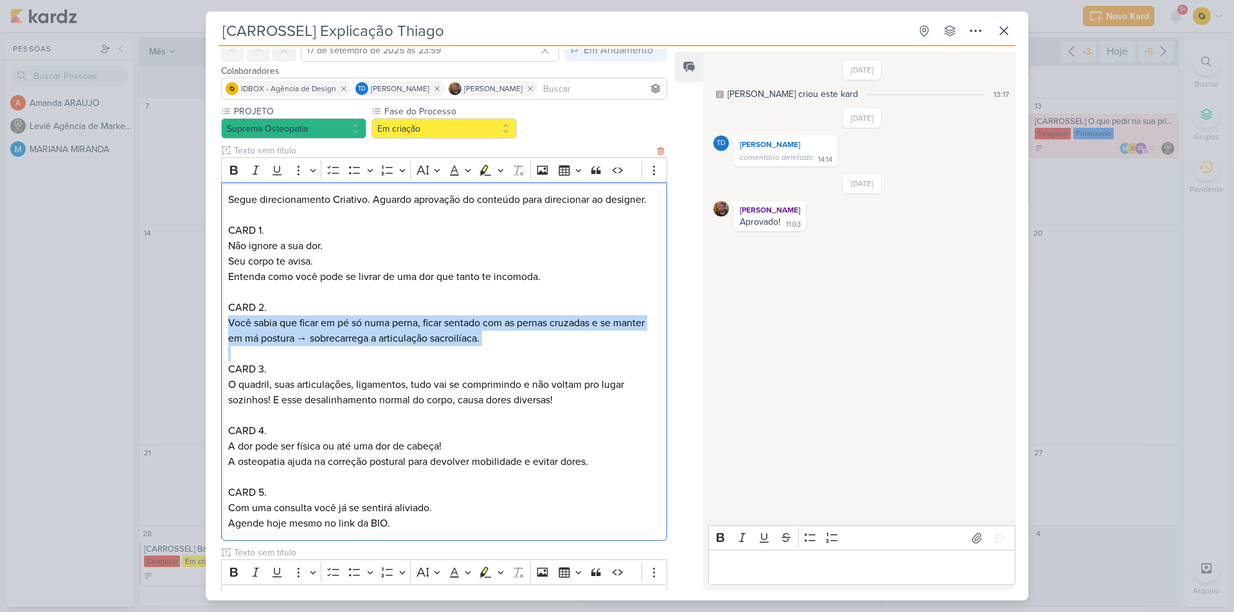
drag, startPoint x: 223, startPoint y: 321, endPoint x: 504, endPoint y: 350, distance: 282.2
click at [504, 350] on div "Segue direcionamento Criativo. Aguardo aprovação do conteúdo para direcionar ao…" at bounding box center [444, 361] width 446 height 359
click at [235, 325] on p "Você sabia que ficar em pé só numa perna, ficar sentado com as pernas cruzadas …" at bounding box center [444, 331] width 432 height 31
drag, startPoint x: 228, startPoint y: 319, endPoint x: 295, endPoint y: 336, distance: 69.0
click at [295, 336] on p "Você sabia que ficar em pé só numa perna, ficar sentado com as pernas cruzadas …" at bounding box center [444, 331] width 432 height 31
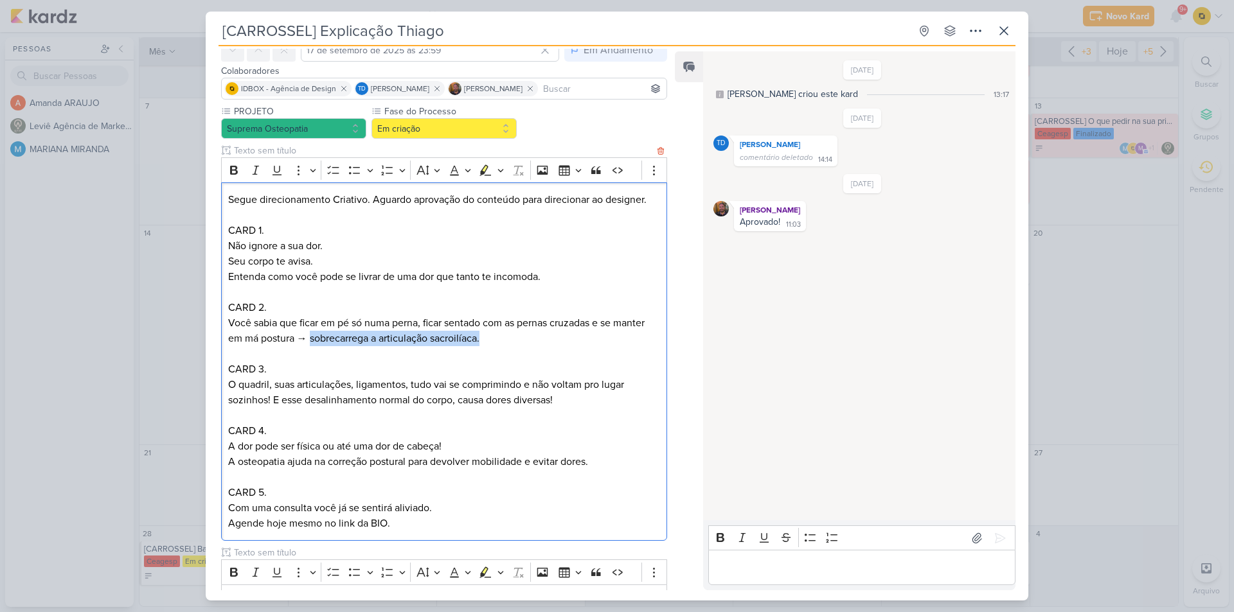
drag, startPoint x: 499, startPoint y: 342, endPoint x: 311, endPoint y: 342, distance: 187.6
click at [311, 342] on p "Você sabia que ficar em pé só numa perna, ficar sentado com as pernas cruzadas …" at bounding box center [444, 331] width 432 height 31
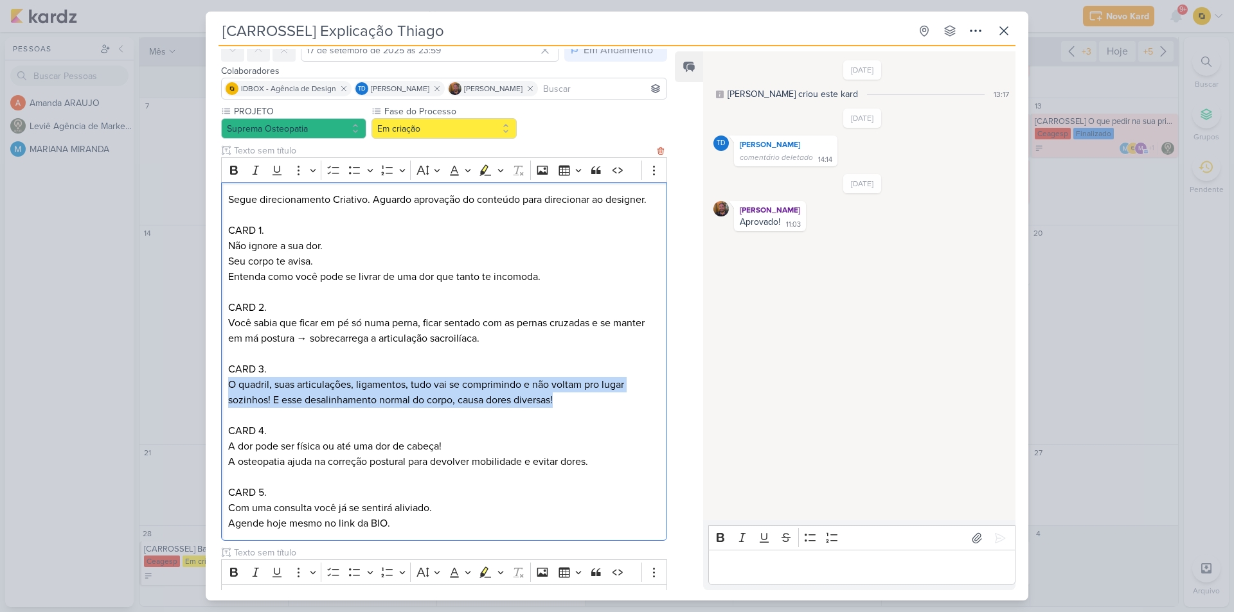
drag, startPoint x: 229, startPoint y: 383, endPoint x: 558, endPoint y: 404, distance: 329.6
click at [558, 404] on p "O quadril, suas articulações, ligamentos, tudo vai se comprimindo e não voltam …" at bounding box center [444, 392] width 432 height 31
click at [338, 396] on p "O quadril, suas articulações, ligamentos, tudo vai se comprimindo e não voltam …" at bounding box center [444, 392] width 432 height 31
drag, startPoint x: 271, startPoint y: 398, endPoint x: 220, endPoint y: 387, distance: 52.1
click at [220, 387] on div "PROJETO Suprema Osteopatia Fase do Processo" at bounding box center [439, 488] width 467 height 767
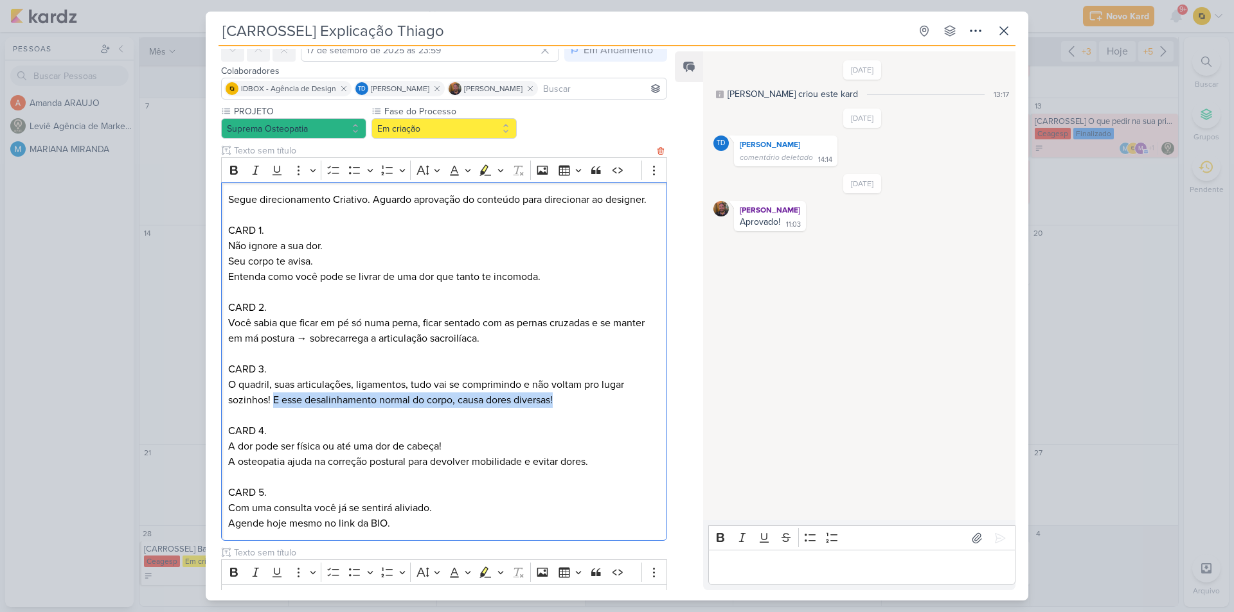
drag, startPoint x: 559, startPoint y: 399, endPoint x: 274, endPoint y: 395, distance: 285.3
click at [274, 395] on p "O quadril, suas articulações, ligamentos, tudo vai se comprimindo e não voltam …" at bounding box center [444, 392] width 432 height 31
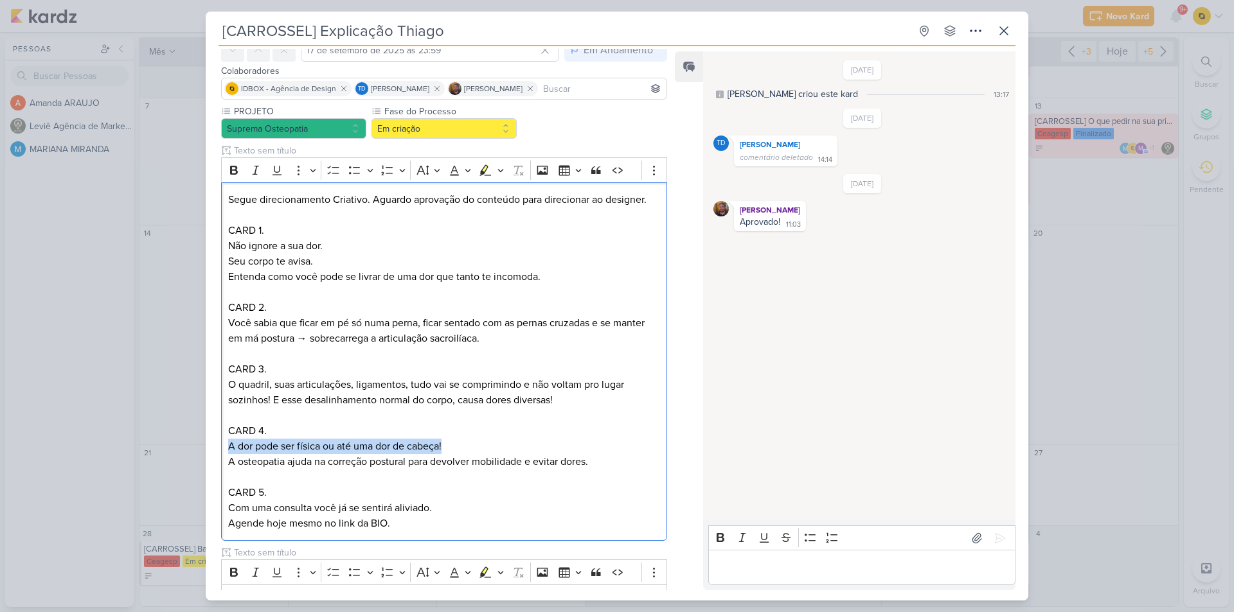
drag, startPoint x: 456, startPoint y: 441, endPoint x: 220, endPoint y: 449, distance: 235.3
click at [220, 449] on div "PROJETO Suprema Osteopatia Fase do Processo" at bounding box center [439, 488] width 467 height 767
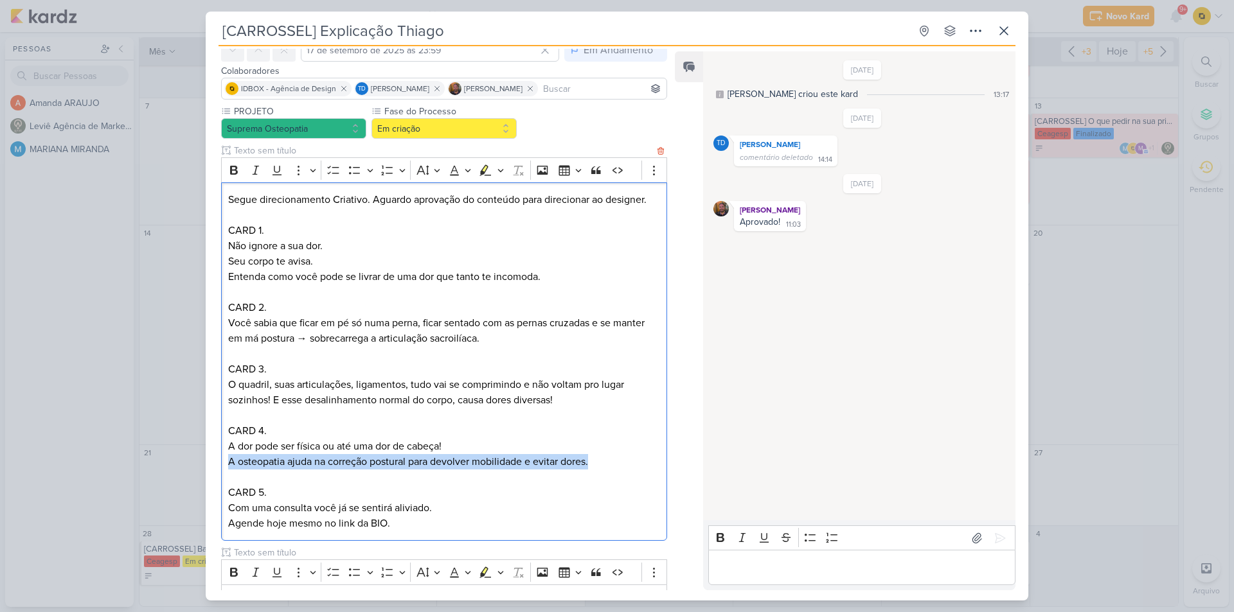
drag, startPoint x: 227, startPoint y: 463, endPoint x: 591, endPoint y: 458, distance: 363.8
click at [591, 458] on div "Segue direcionamento Criativo. Aguardo aprovação do conteúdo para direcionar ao…" at bounding box center [444, 361] width 446 height 359
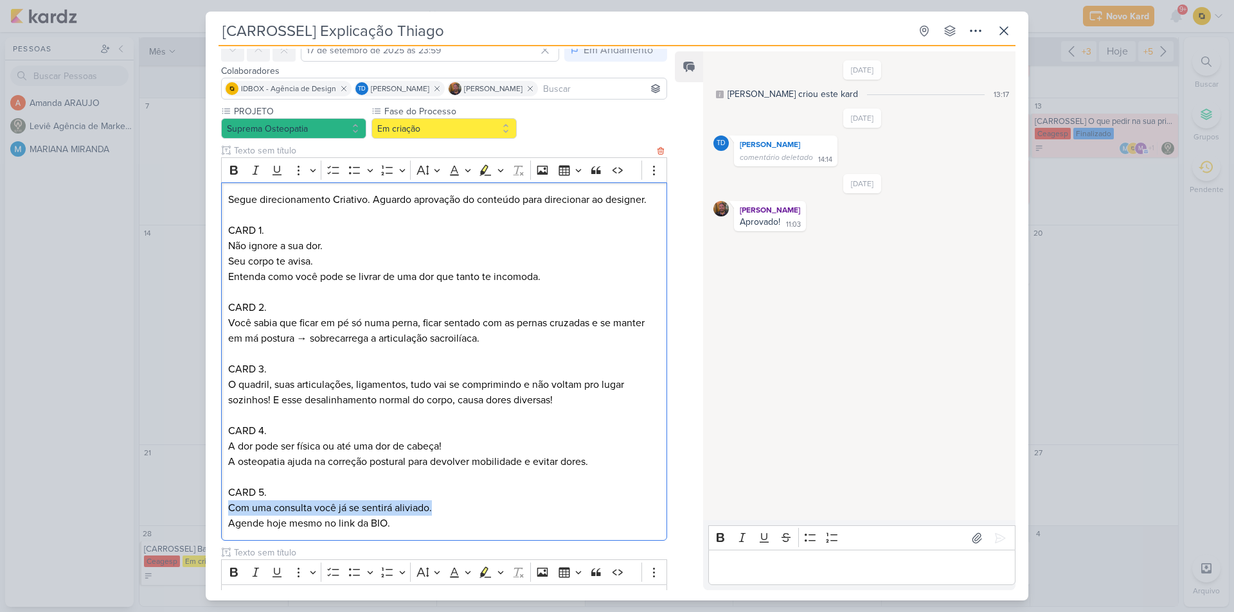
drag, startPoint x: 229, startPoint y: 507, endPoint x: 440, endPoint y: 509, distance: 210.1
click at [440, 509] on p "Com uma consulta você já se sentirá aliviado." at bounding box center [444, 508] width 432 height 15
drag, startPoint x: 396, startPoint y: 527, endPoint x: 213, endPoint y: 519, distance: 183.3
click at [213, 519] on div "PROJETO Suprema Osteopatia Fase do Processo" at bounding box center [439, 488] width 467 height 767
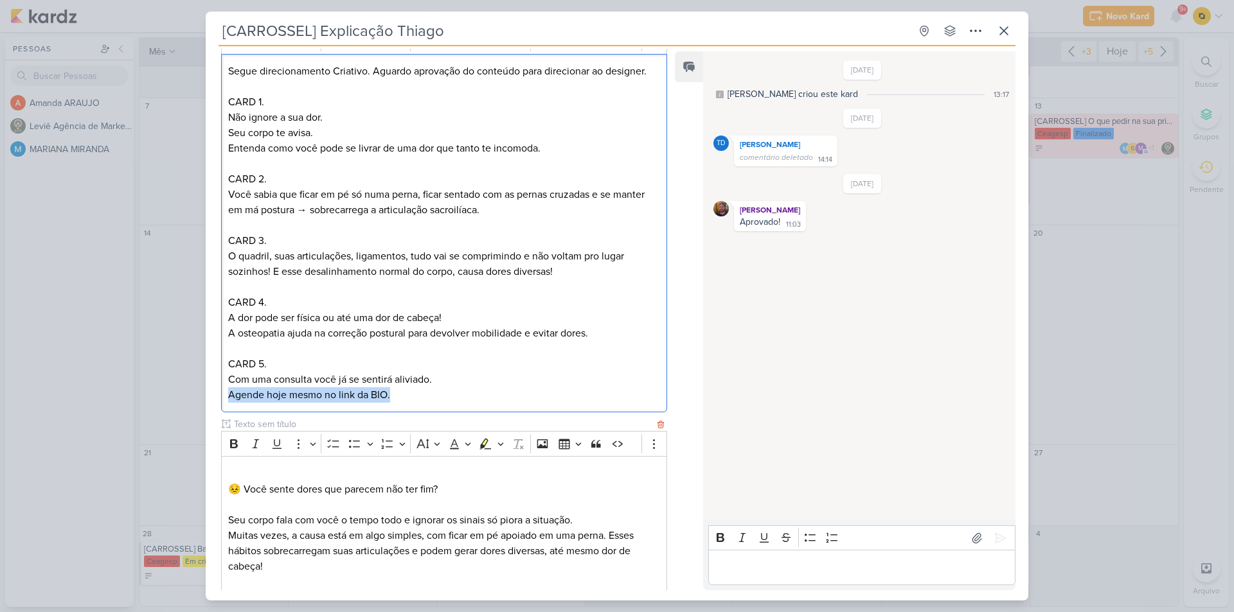
scroll to position [412, 0]
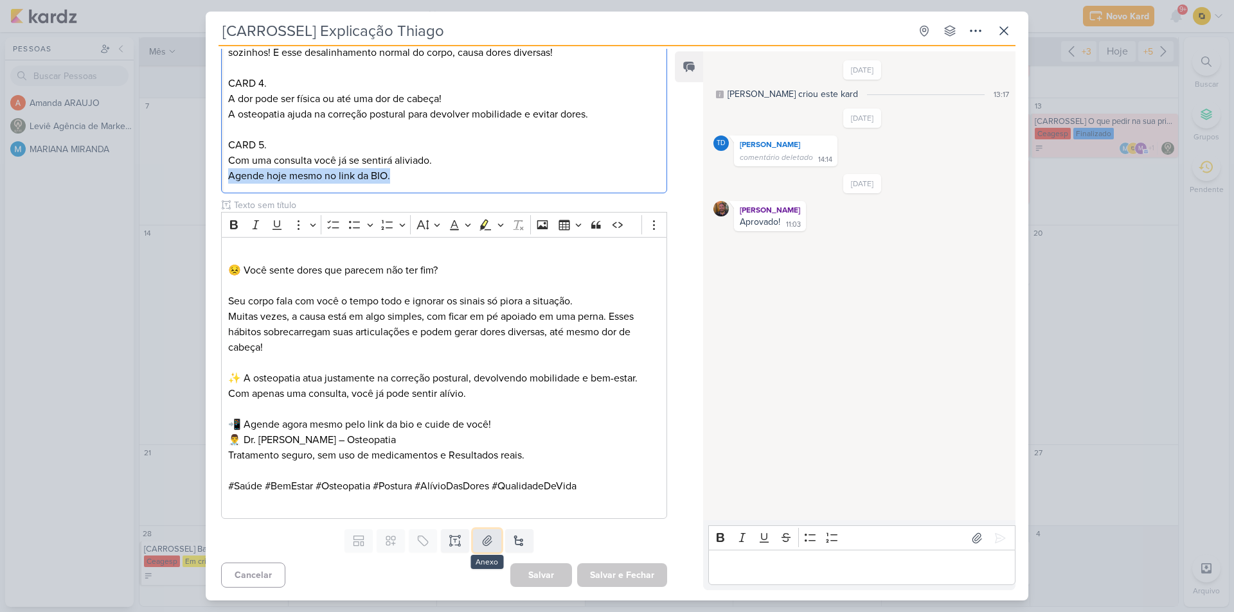
click at [481, 546] on icon at bounding box center [487, 541] width 13 height 13
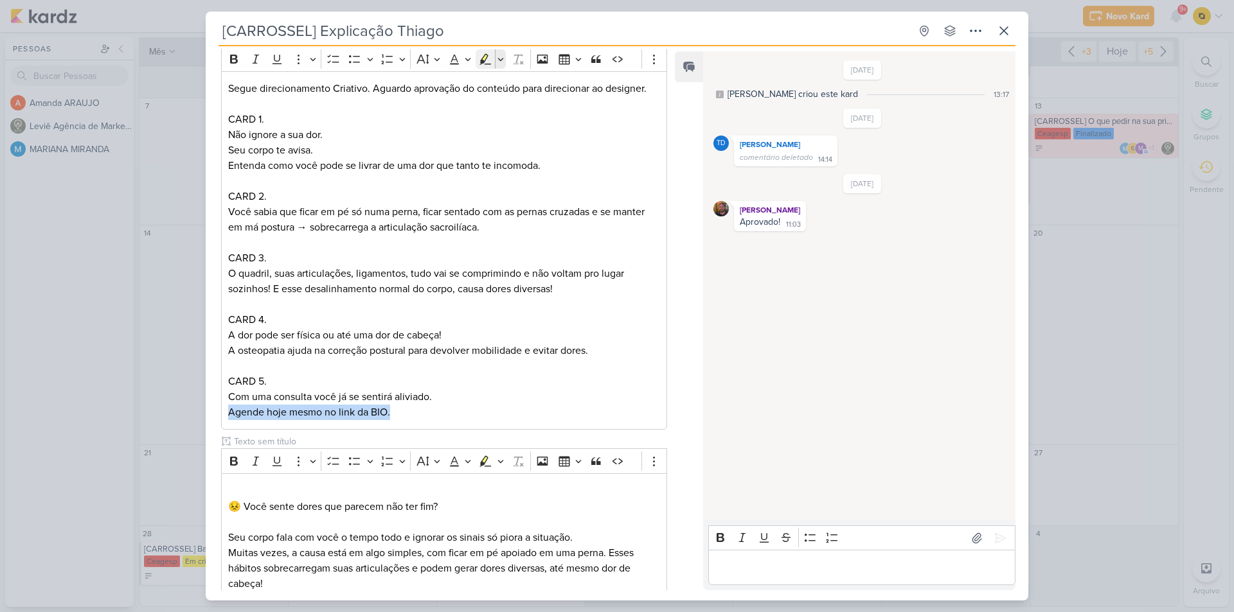
scroll to position [26, 0]
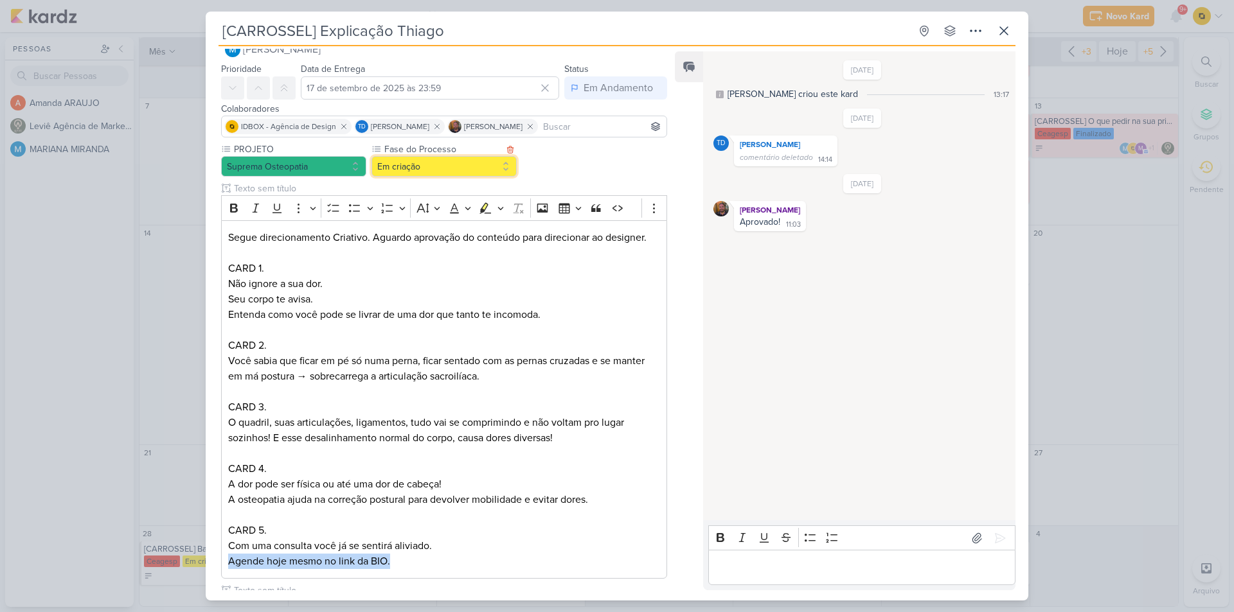
click at [443, 163] on button "Em criação" at bounding box center [443, 166] width 145 height 21
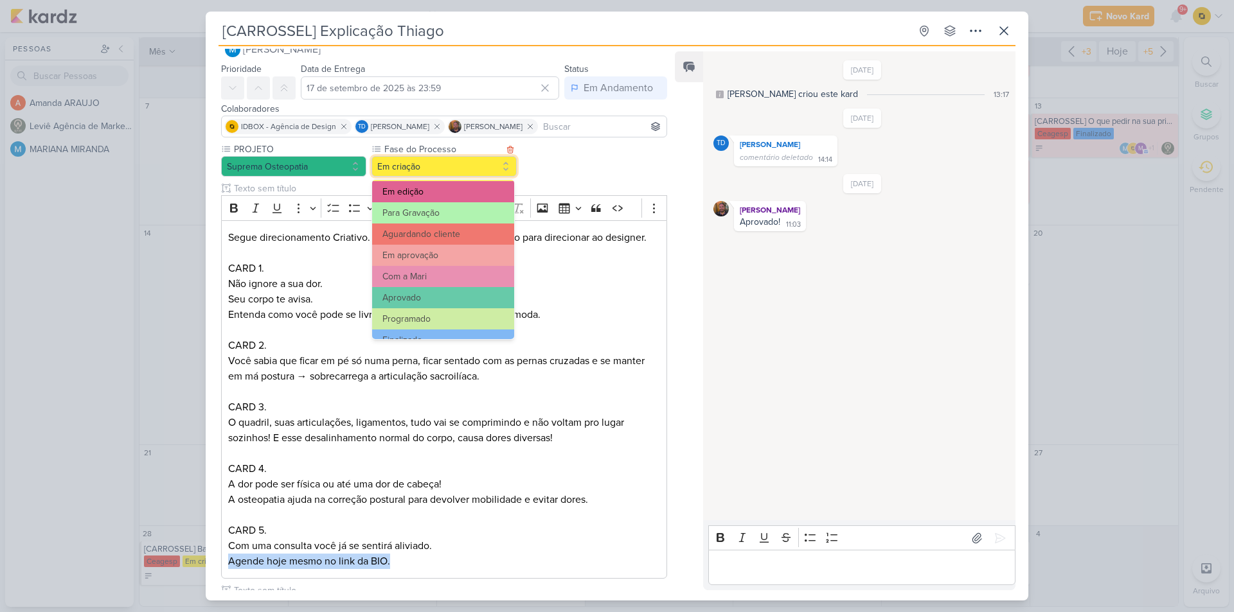
scroll to position [124, 0]
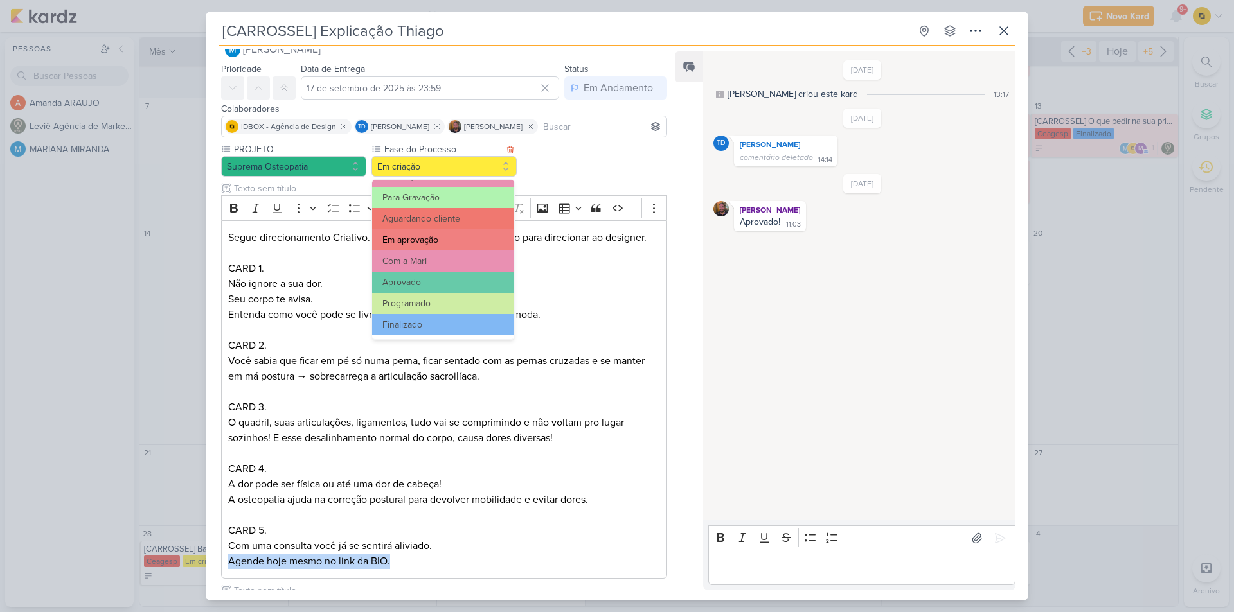
click at [429, 235] on button "Em aprovação" at bounding box center [443, 239] width 142 height 21
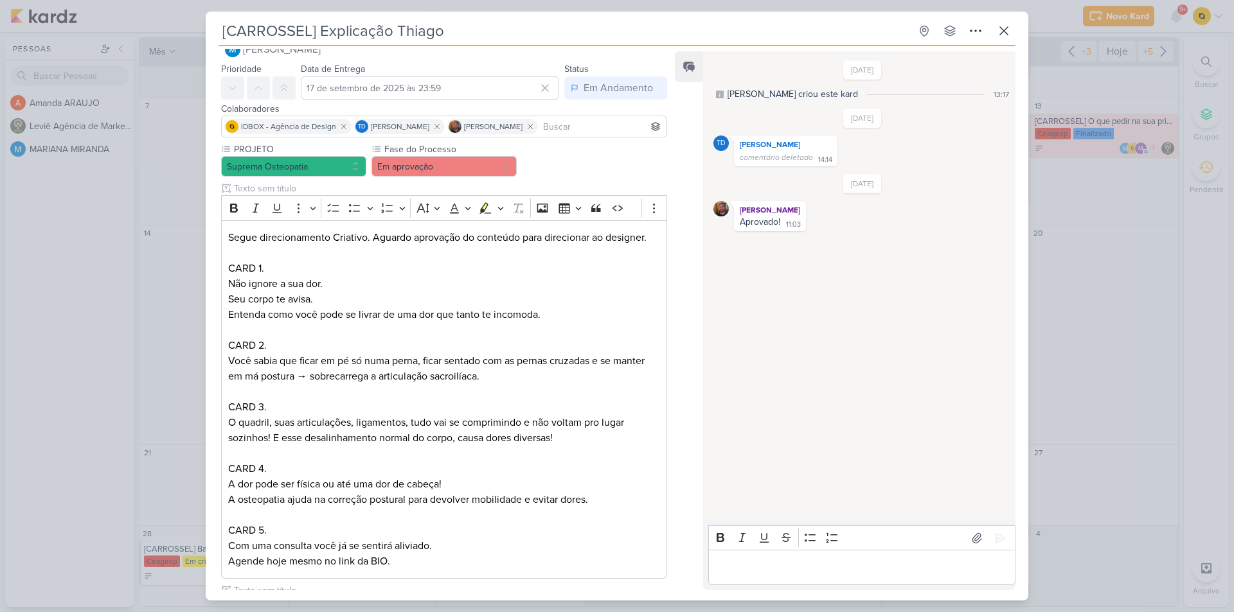
click at [213, 218] on div "PROJETO Suprema Osteopatia Fase do Processo" at bounding box center [439, 526] width 467 height 767
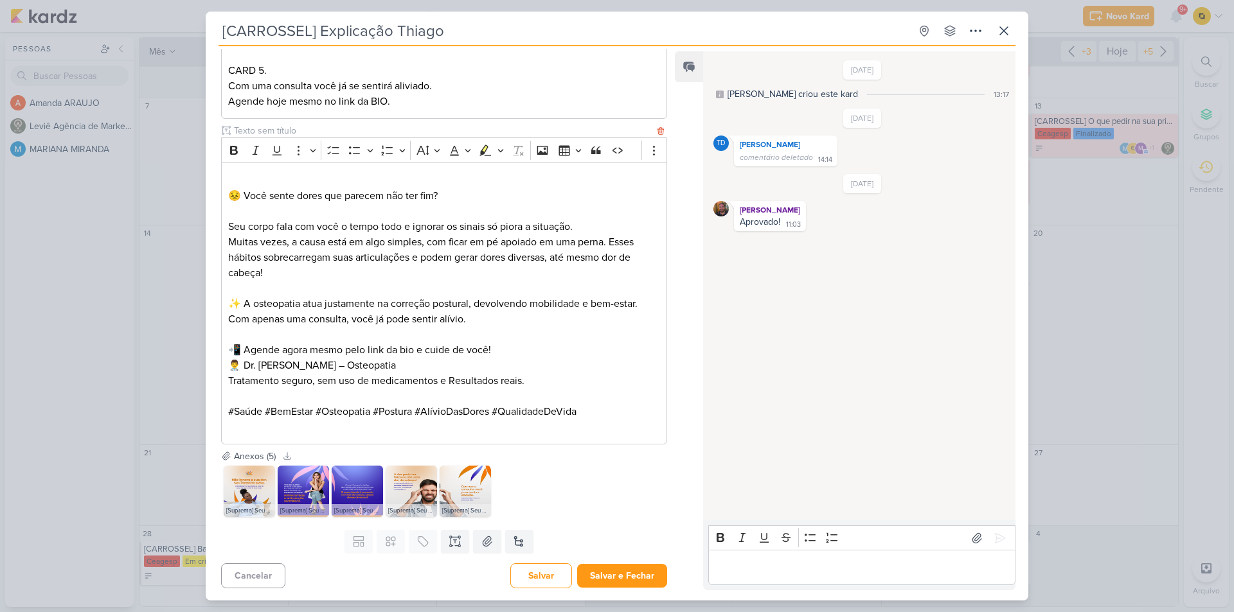
scroll to position [487, 0]
click at [631, 580] on button "Salvar e Fechar" at bounding box center [622, 576] width 90 height 24
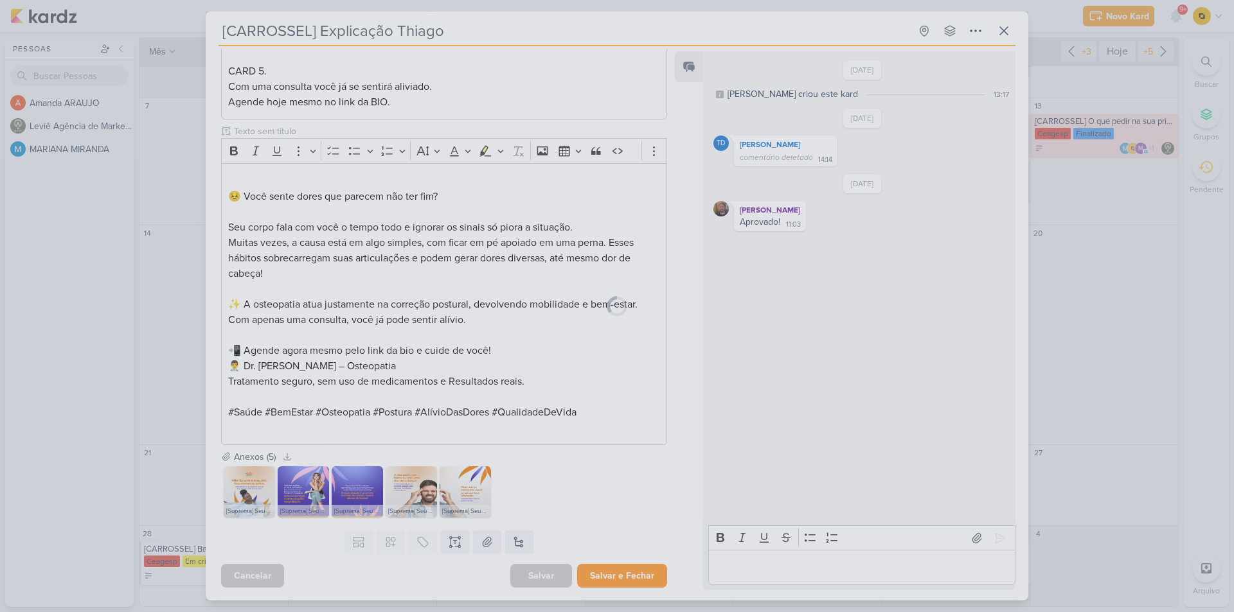
scroll to position [486, 0]
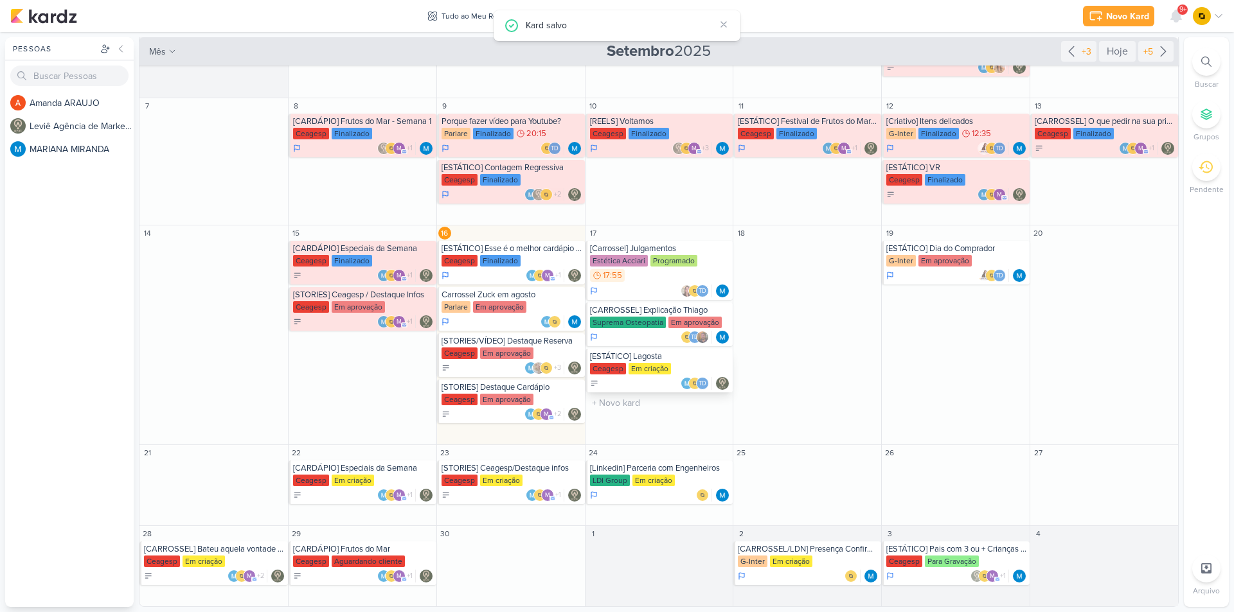
click at [652, 360] on div "[ESTÁTICO] Lagosta" at bounding box center [660, 356] width 141 height 10
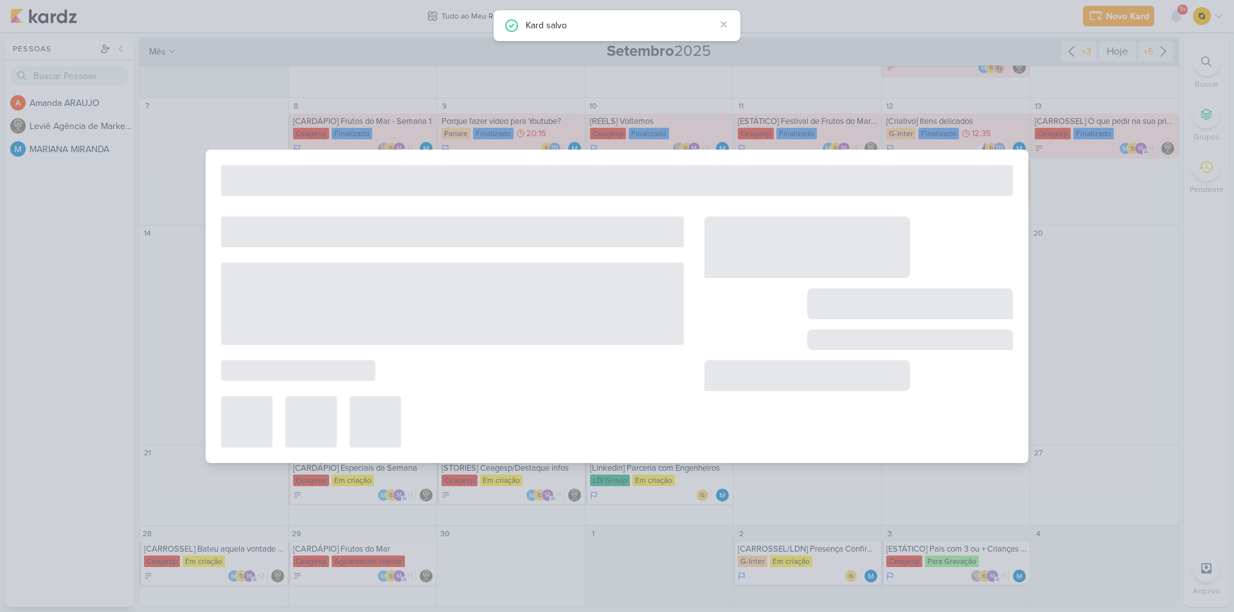
type input "[ESTÁTICO] Lagosta"
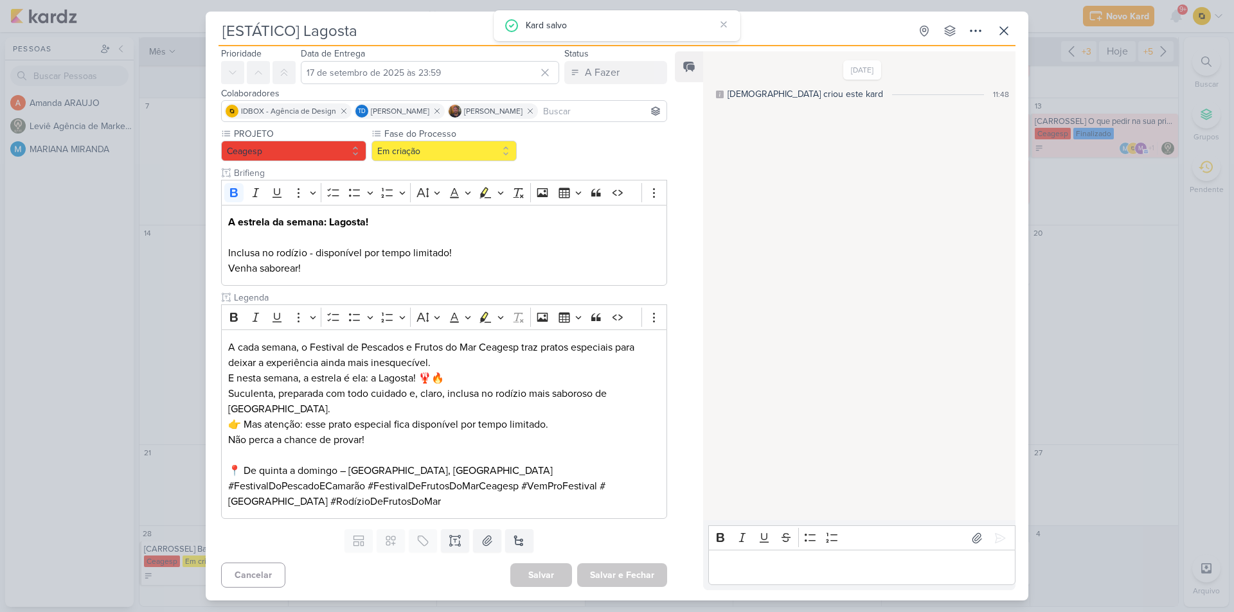
scroll to position [0, 0]
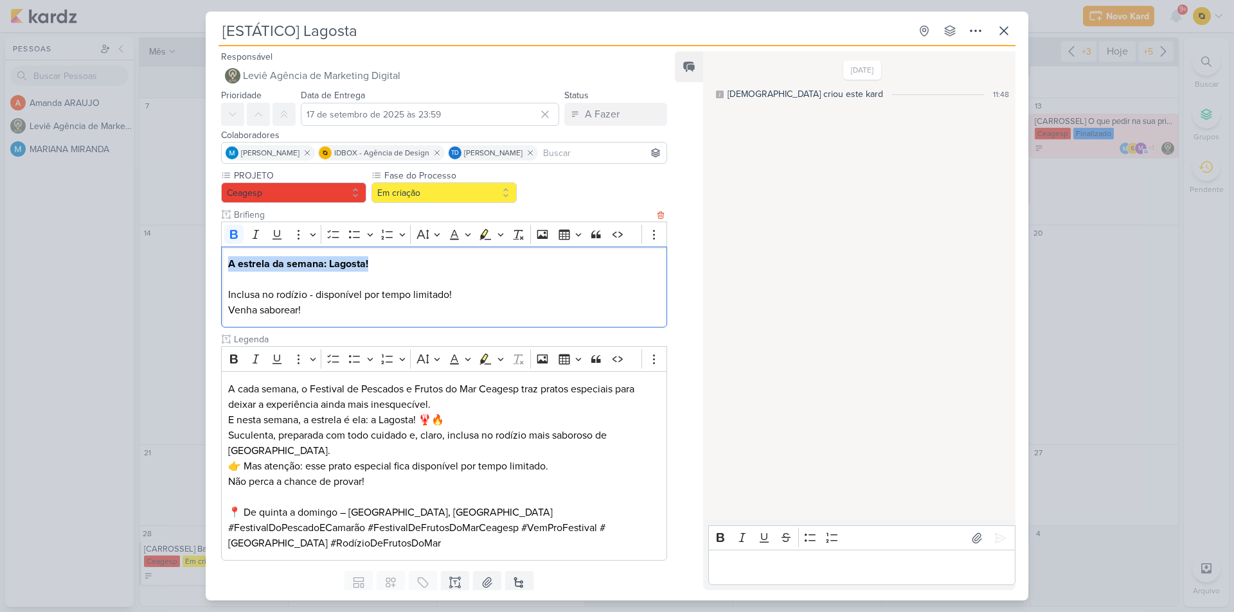
drag, startPoint x: 378, startPoint y: 261, endPoint x: 231, endPoint y: 263, distance: 147.2
click at [231, 263] on p "A estrela da semana: Lagosta! Inclusa no rodízio - disponível por tempo limitad…" at bounding box center [444, 287] width 432 height 62
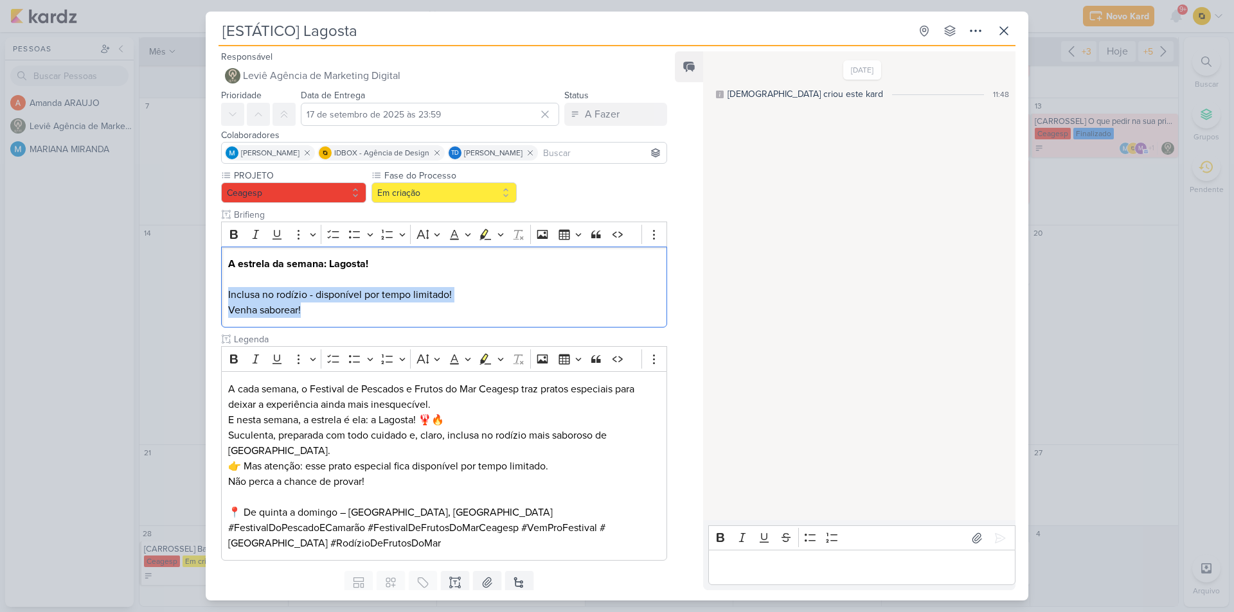
drag, startPoint x: 339, startPoint y: 315, endPoint x: 211, endPoint y: 299, distance: 128.2
click at [211, 299] on div "PROJETO [GEOGRAPHIC_DATA] Fase do Processo" at bounding box center [439, 367] width 467 height 397
click at [486, 583] on icon at bounding box center [487, 583] width 9 height 10
click at [415, 190] on button "Em criação" at bounding box center [443, 192] width 145 height 21
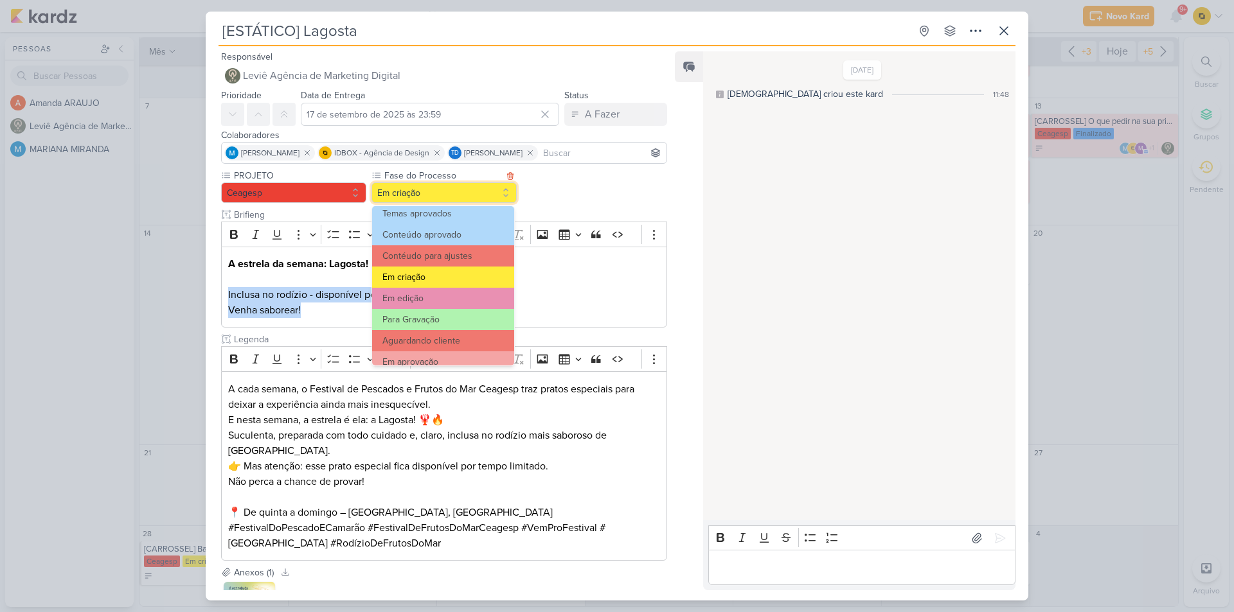
scroll to position [124, 0]
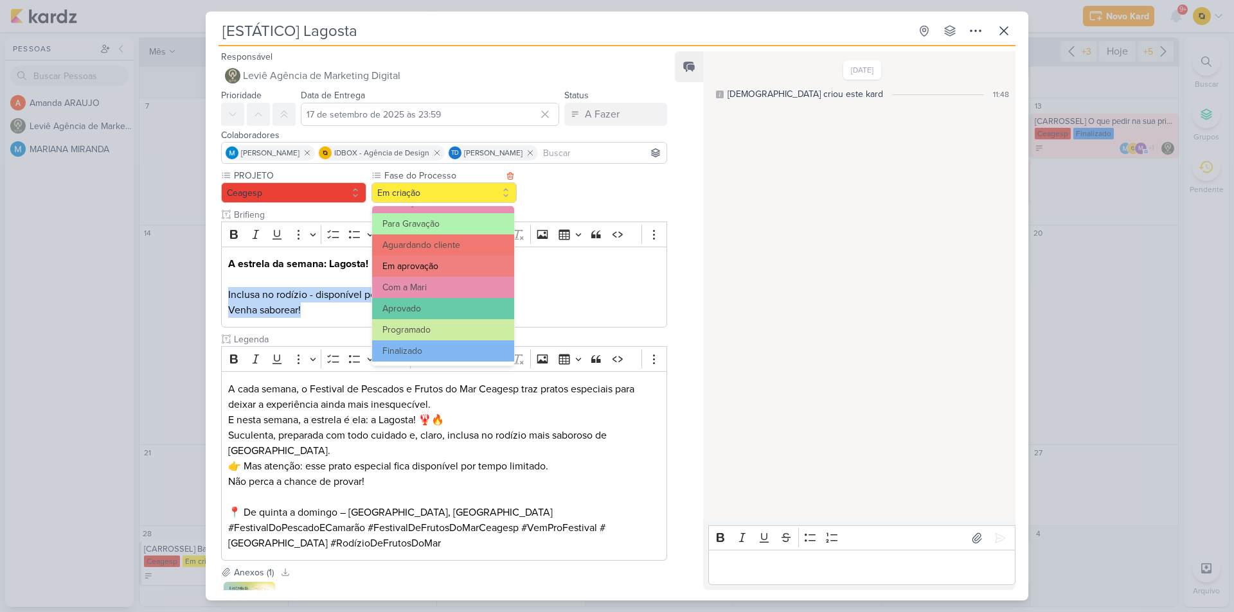
click at [432, 272] on button "Em aprovação" at bounding box center [443, 266] width 142 height 21
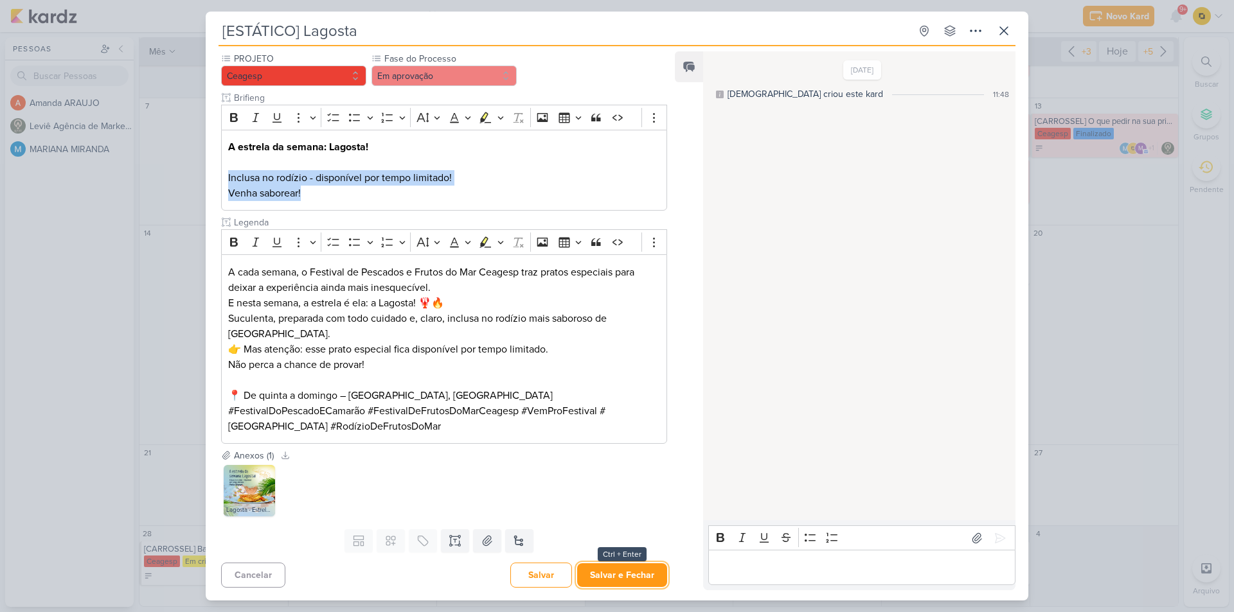
click at [616, 576] on button "Salvar e Fechar" at bounding box center [622, 576] width 90 height 24
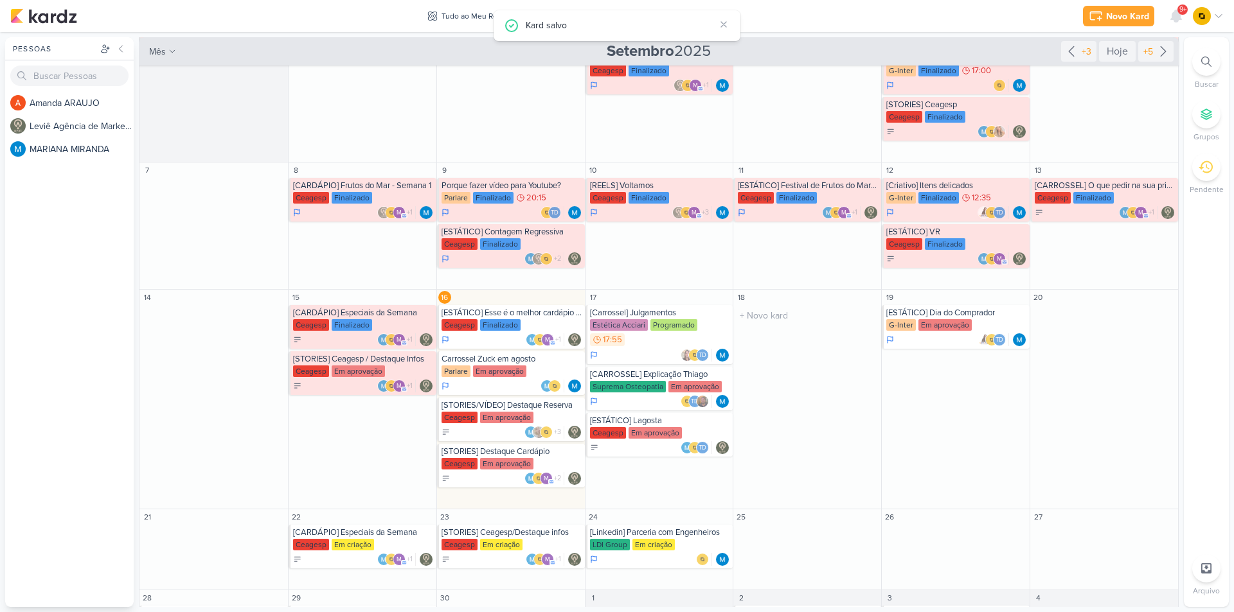
scroll to position [141, 0]
